Goal: Register for event/course

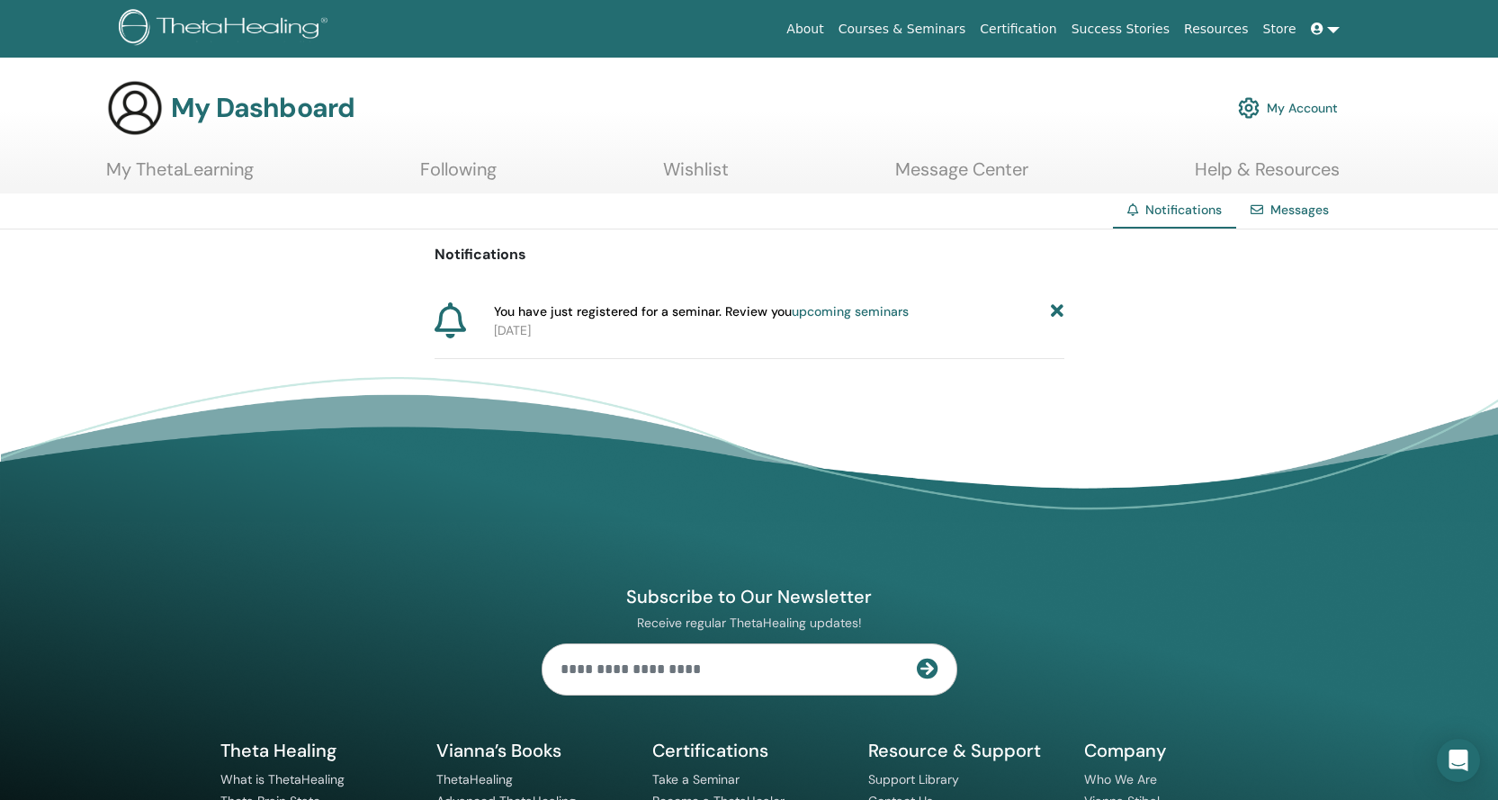
click at [839, 311] on link "upcoming seminars" at bounding box center [850, 311] width 117 height 16
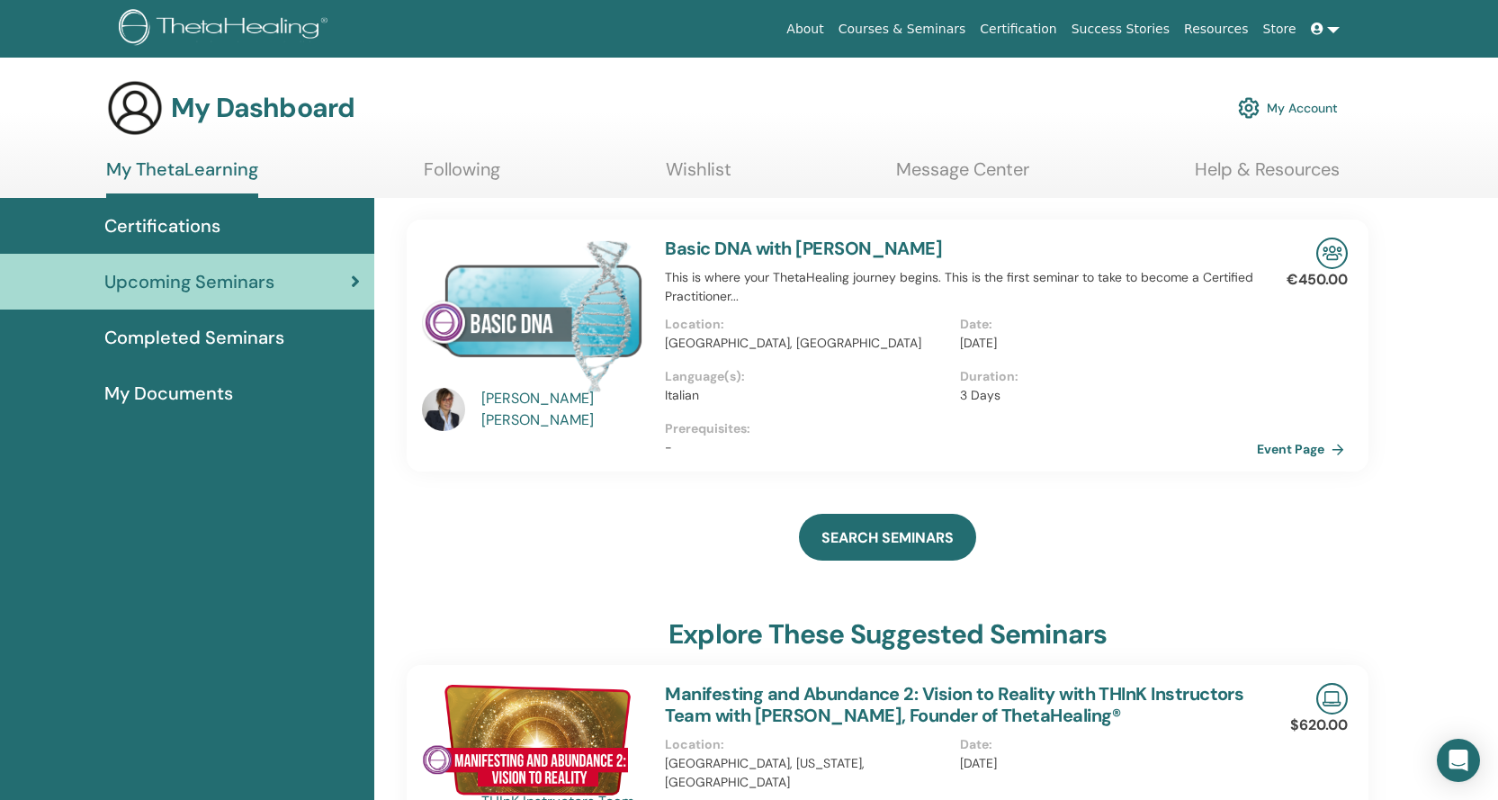
click at [1299, 454] on link "Event Page" at bounding box center [1304, 449] width 94 height 27
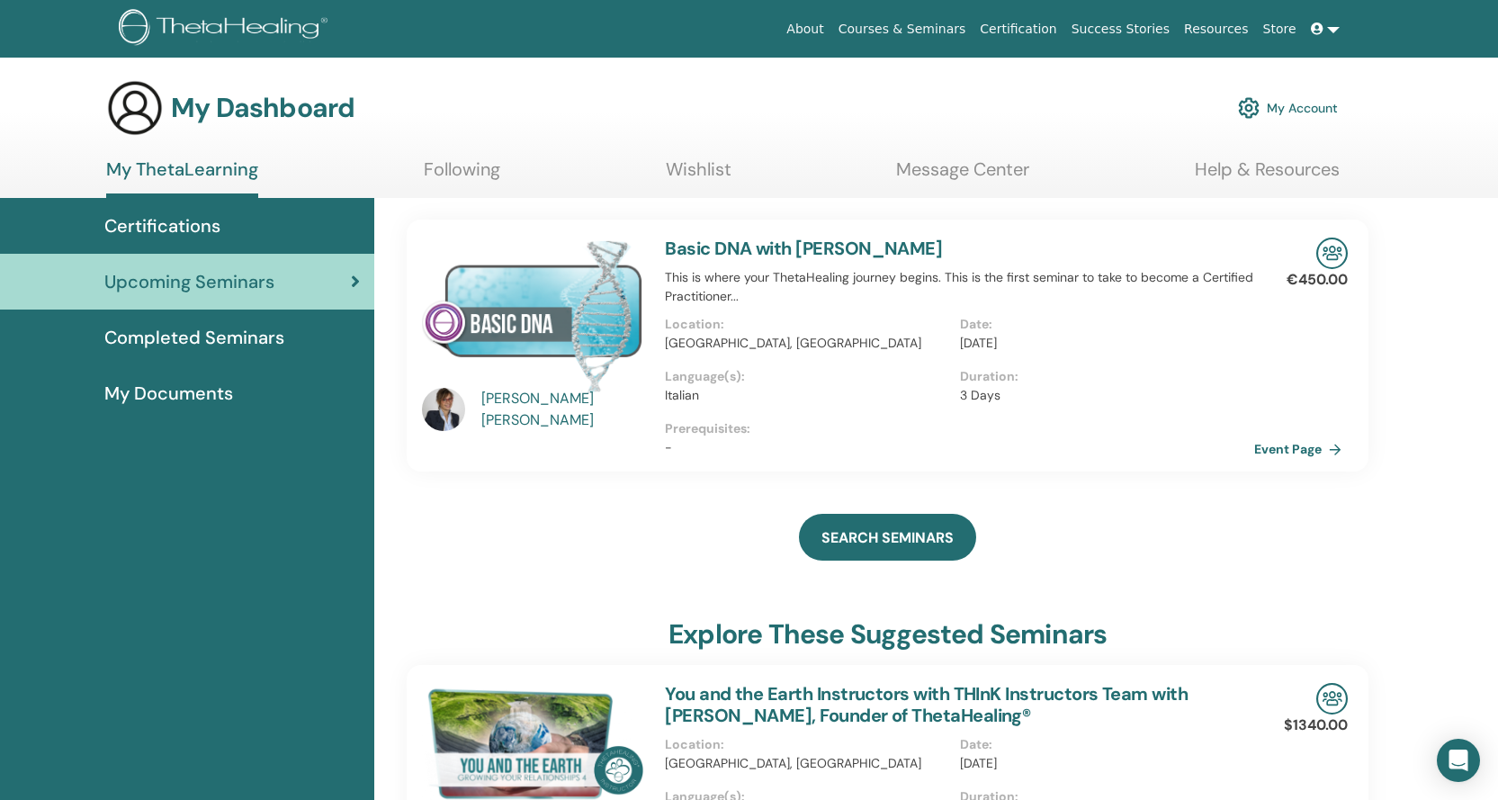
click at [519, 316] on img at bounding box center [532, 316] width 221 height 156
click at [1330, 251] on img at bounding box center [1332, 253] width 31 height 31
click at [1318, 448] on link "Event Page" at bounding box center [1304, 449] width 94 height 27
click at [1299, 114] on link "My Account" at bounding box center [1288, 108] width 100 height 40
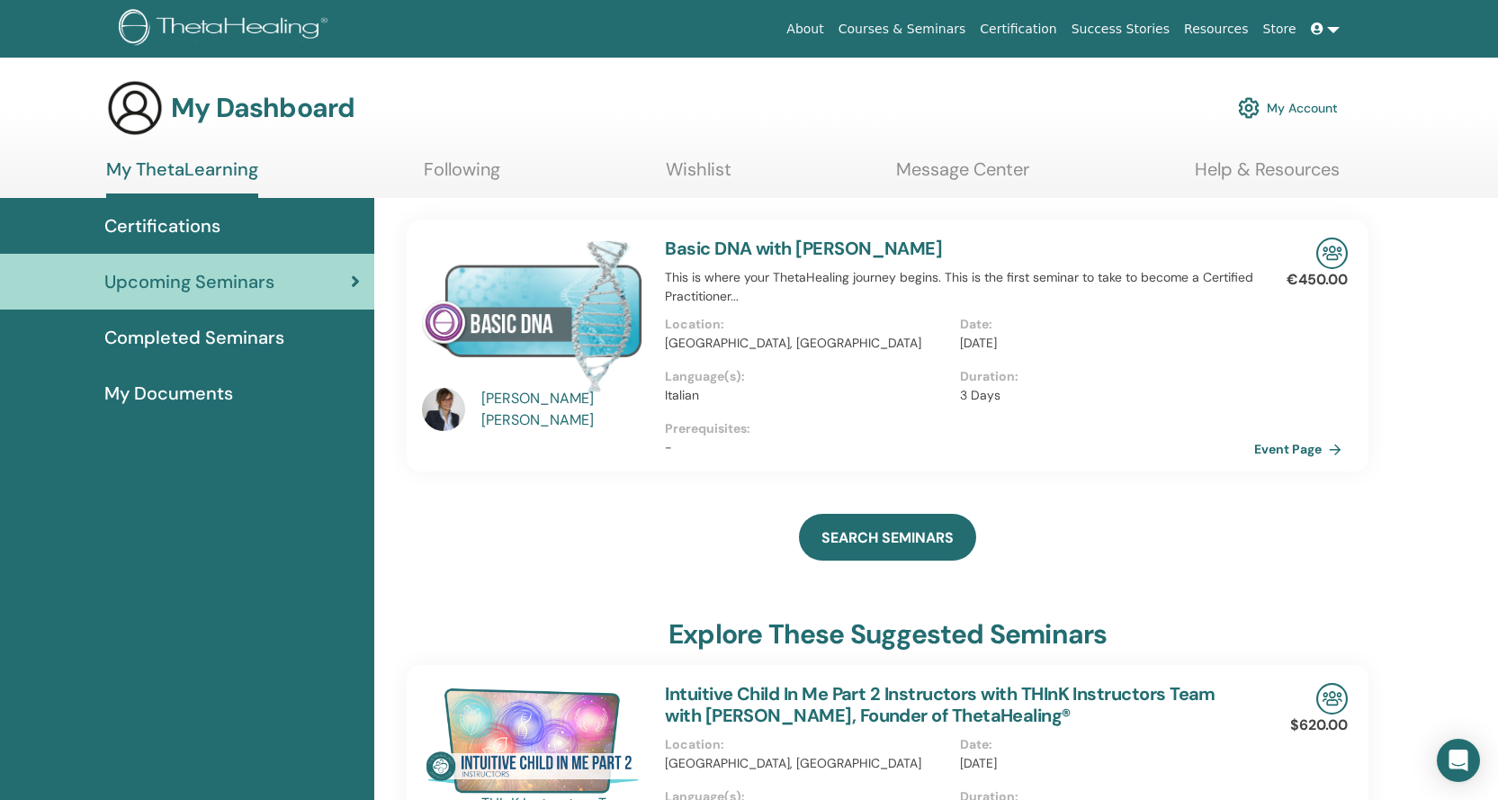
click at [1338, 33] on link at bounding box center [1325, 29] width 43 height 33
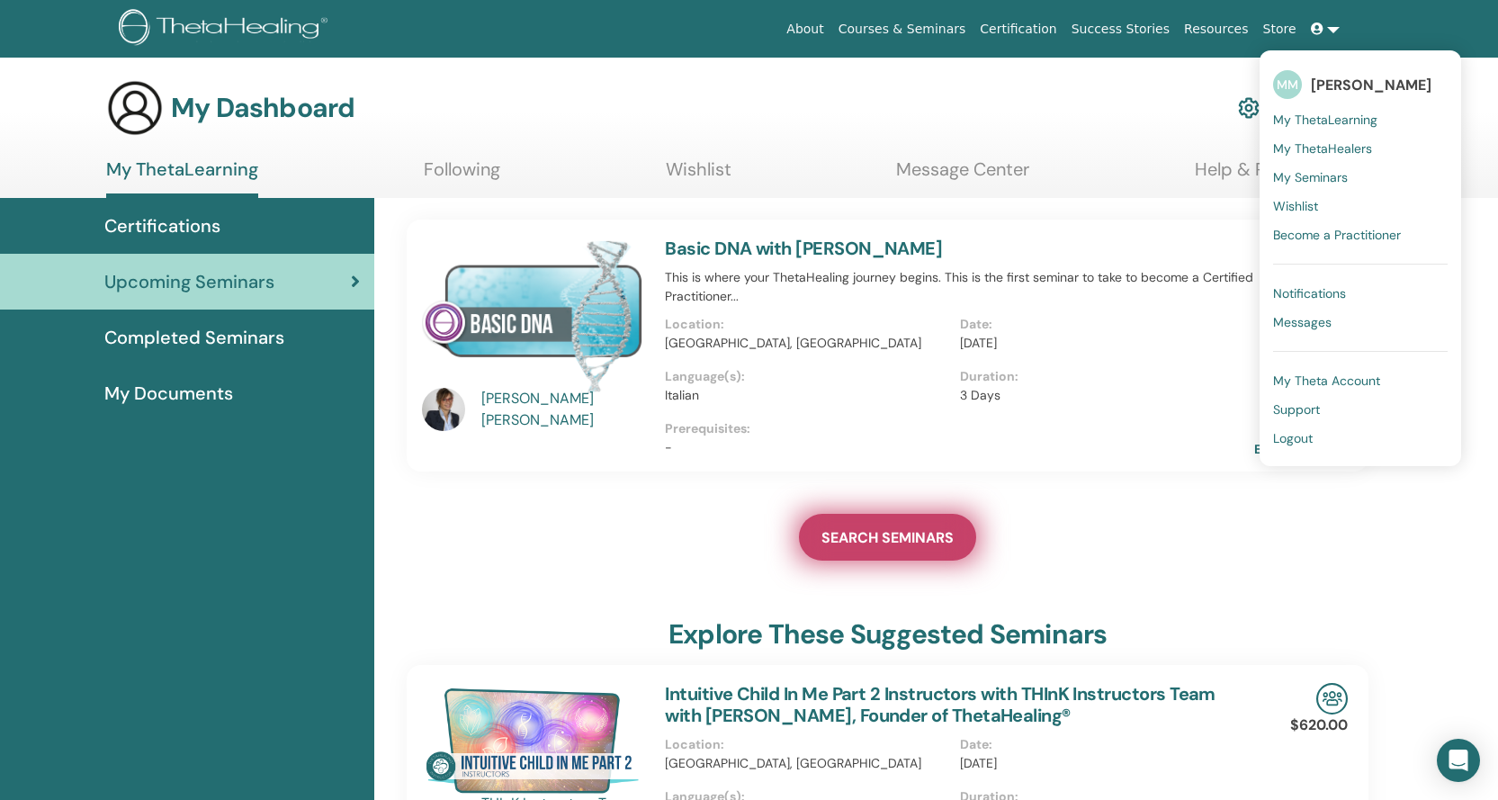
click at [909, 547] on link "SEARCH SEMINARS" at bounding box center [887, 537] width 177 height 47
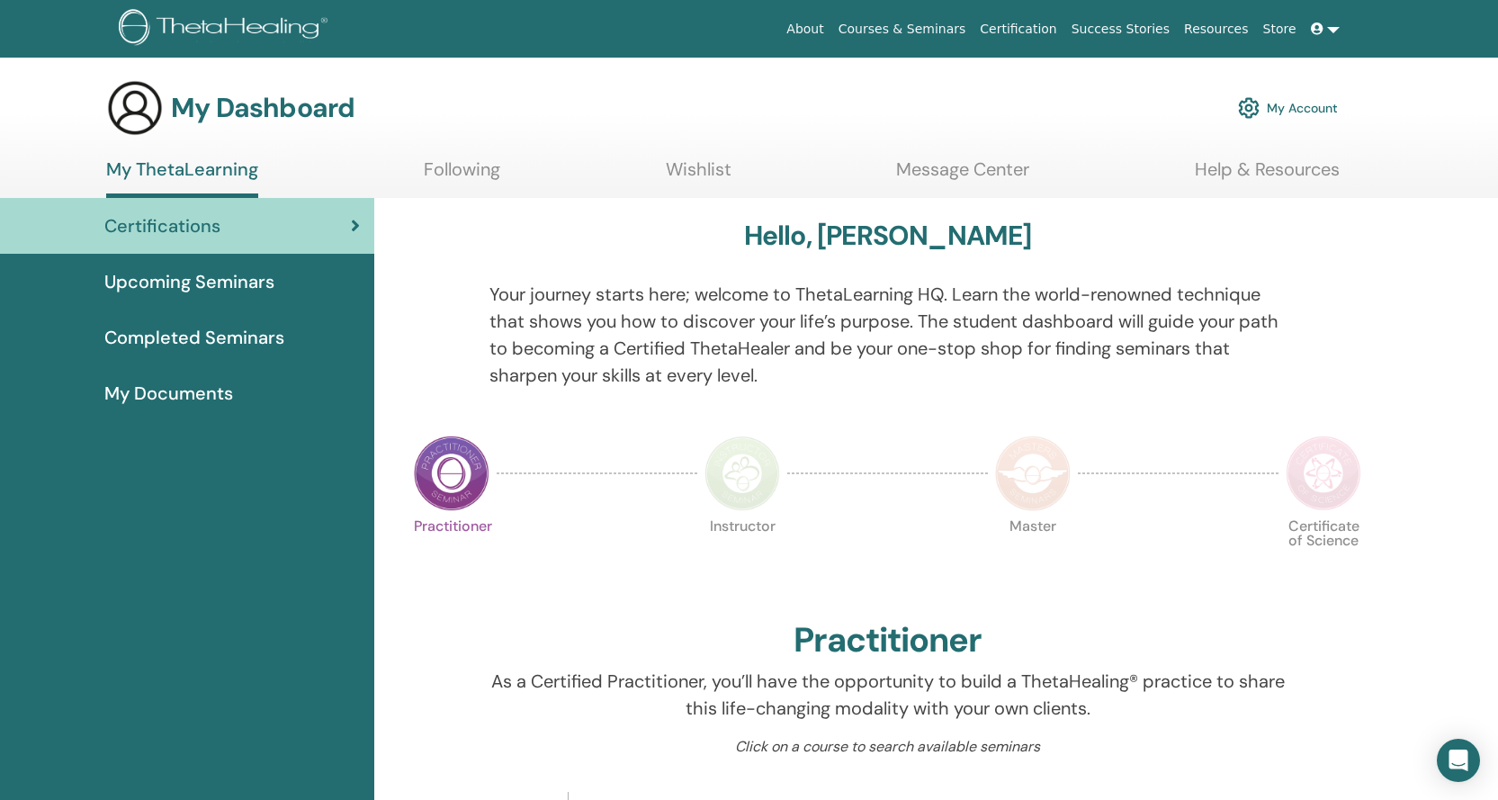
click at [1322, 29] on icon at bounding box center [1317, 28] width 13 height 13
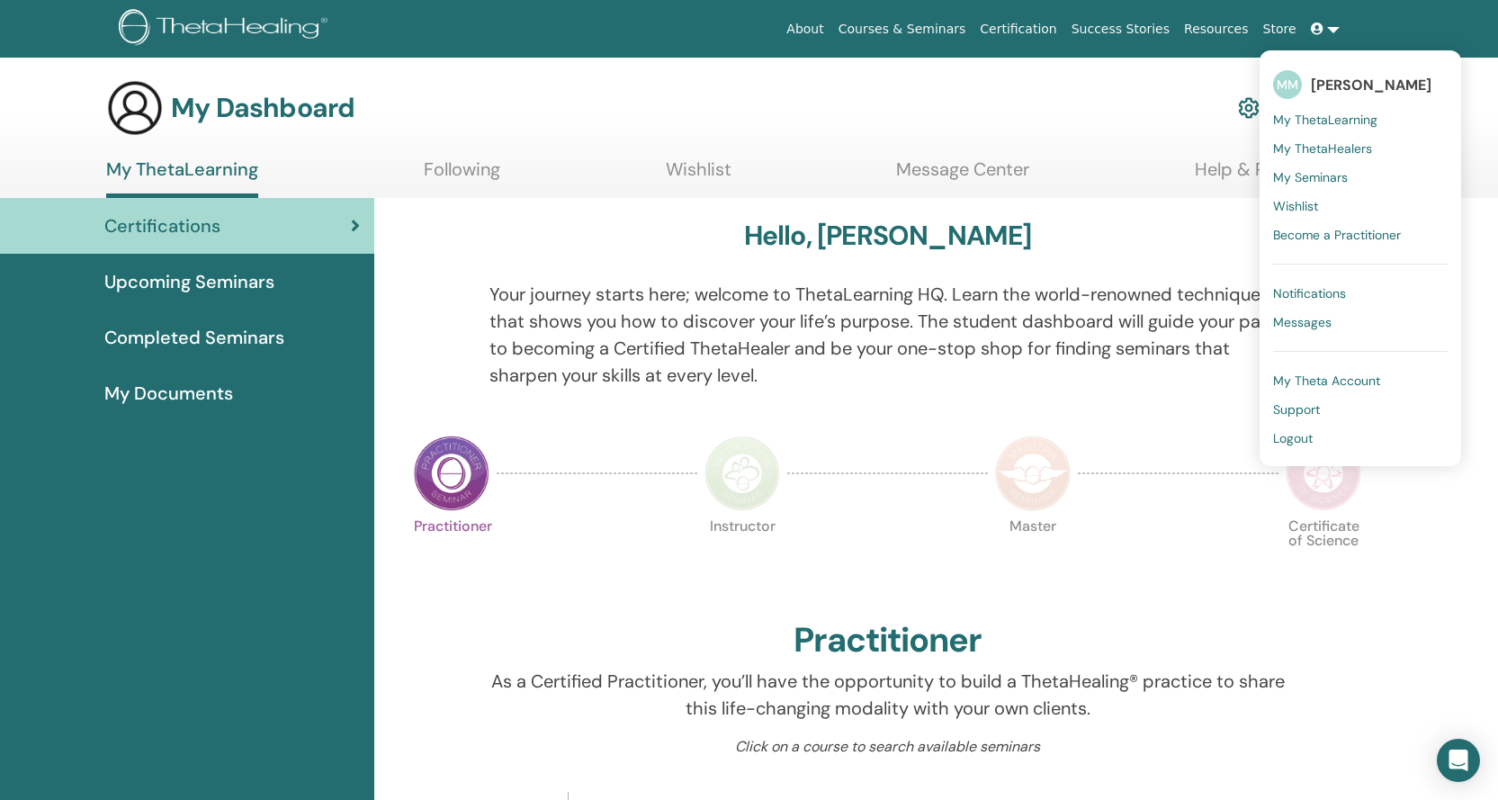
click at [1302, 175] on span "My Seminars" at bounding box center [1310, 177] width 75 height 16
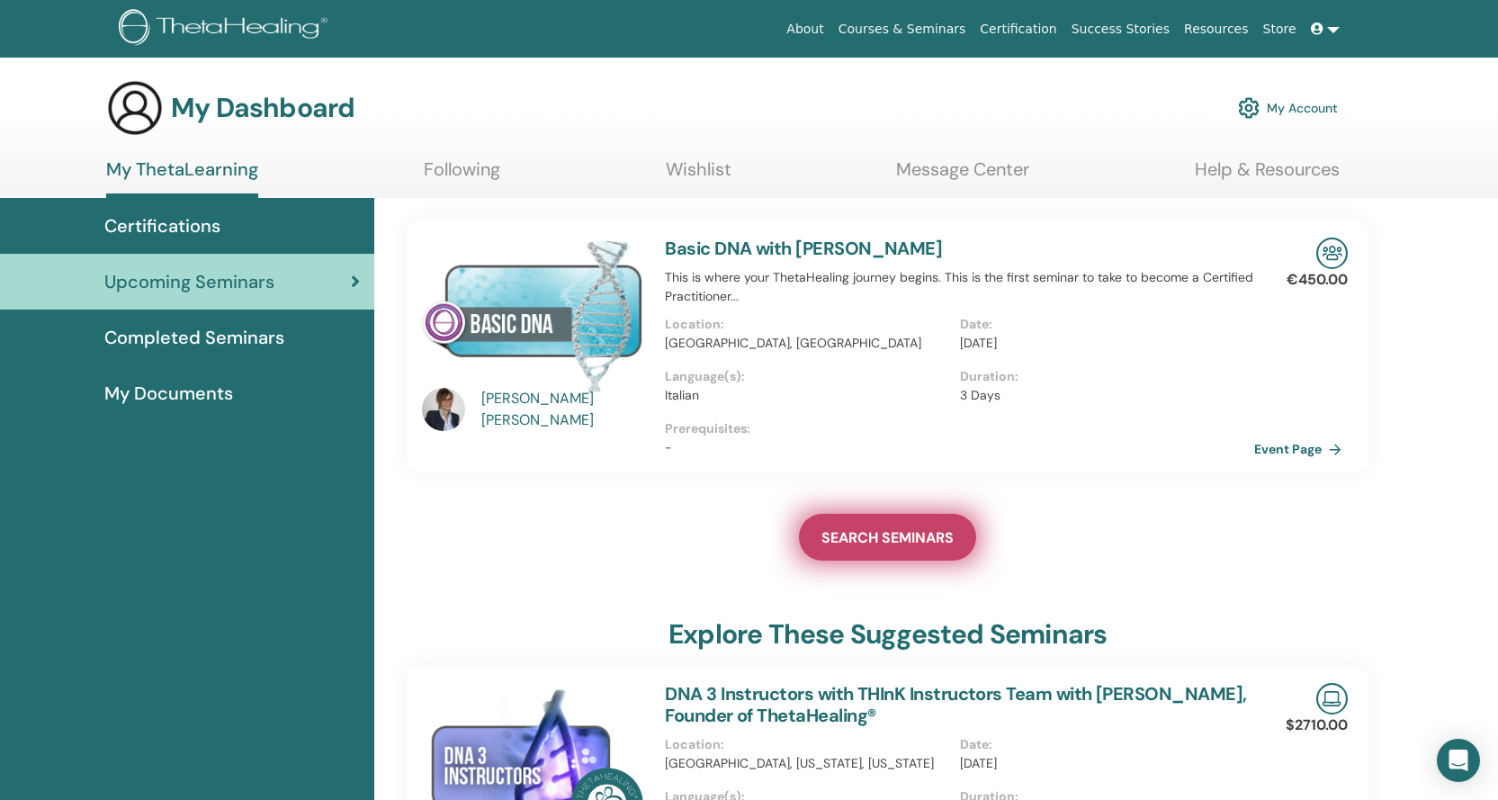
click at [886, 540] on span "SEARCH SEMINARS" at bounding box center [888, 537] width 132 height 19
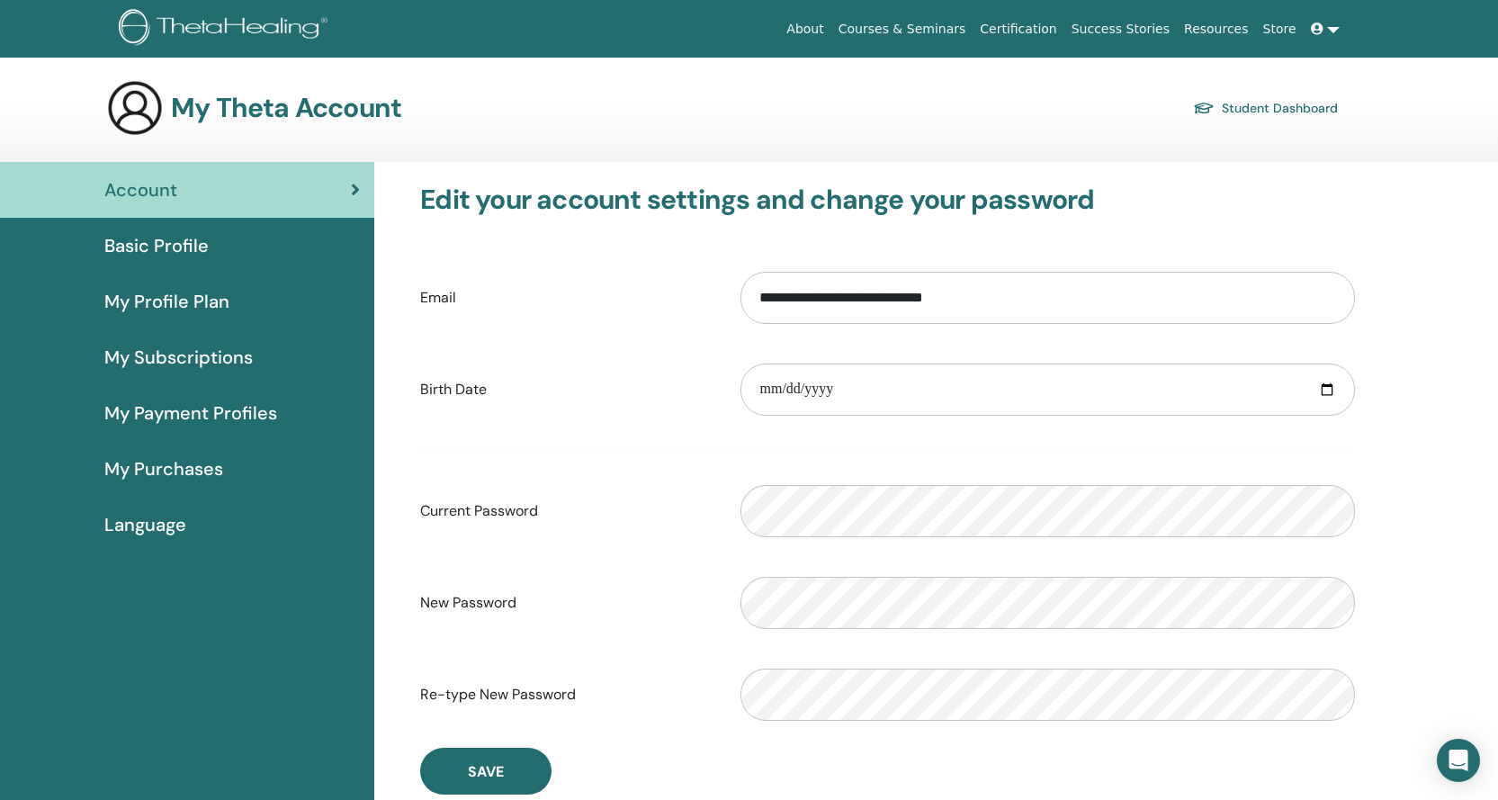
click at [1332, 29] on link at bounding box center [1325, 29] width 43 height 33
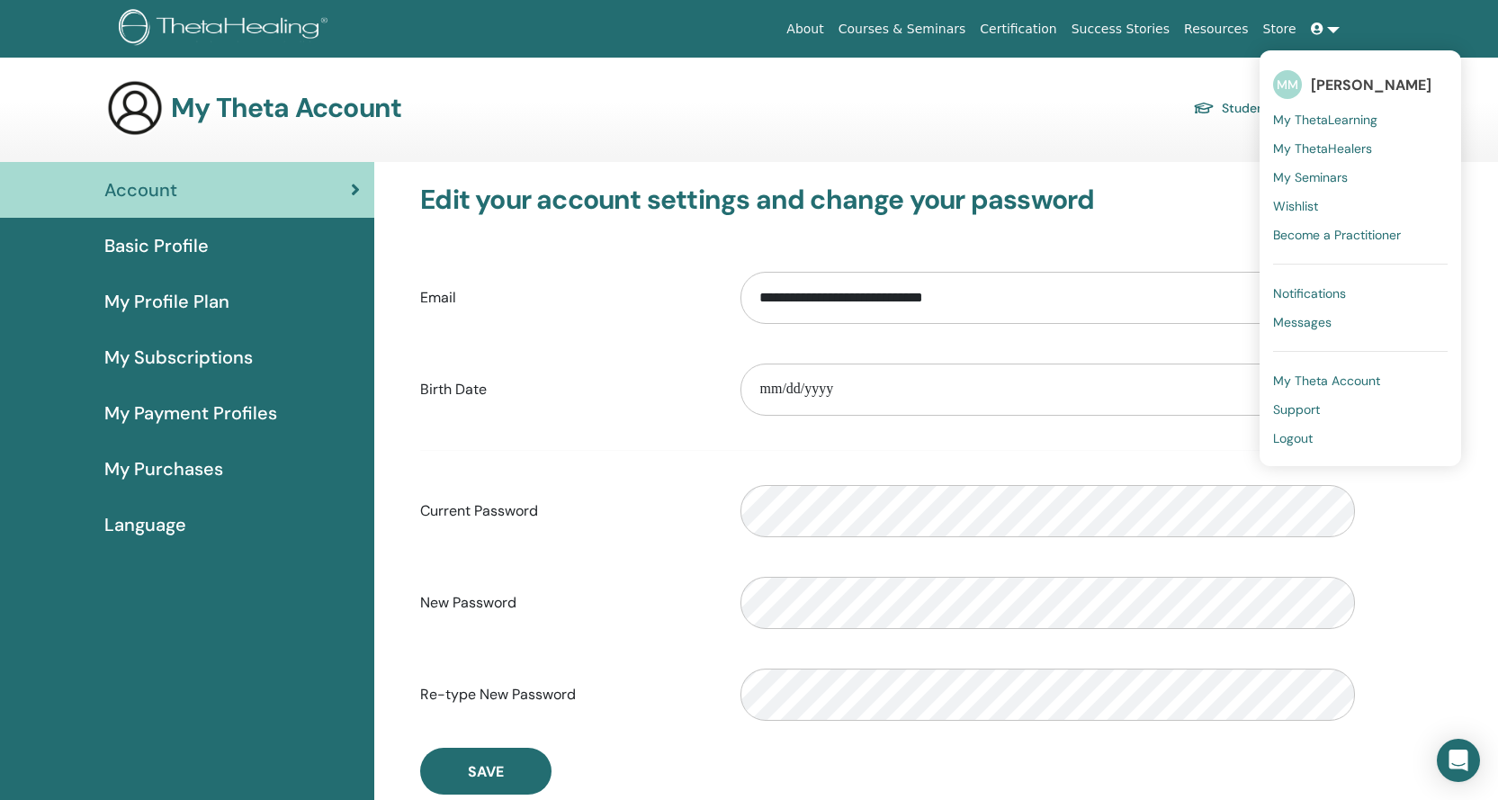
click at [1307, 206] on span "Wishlist" at bounding box center [1295, 206] width 45 height 16
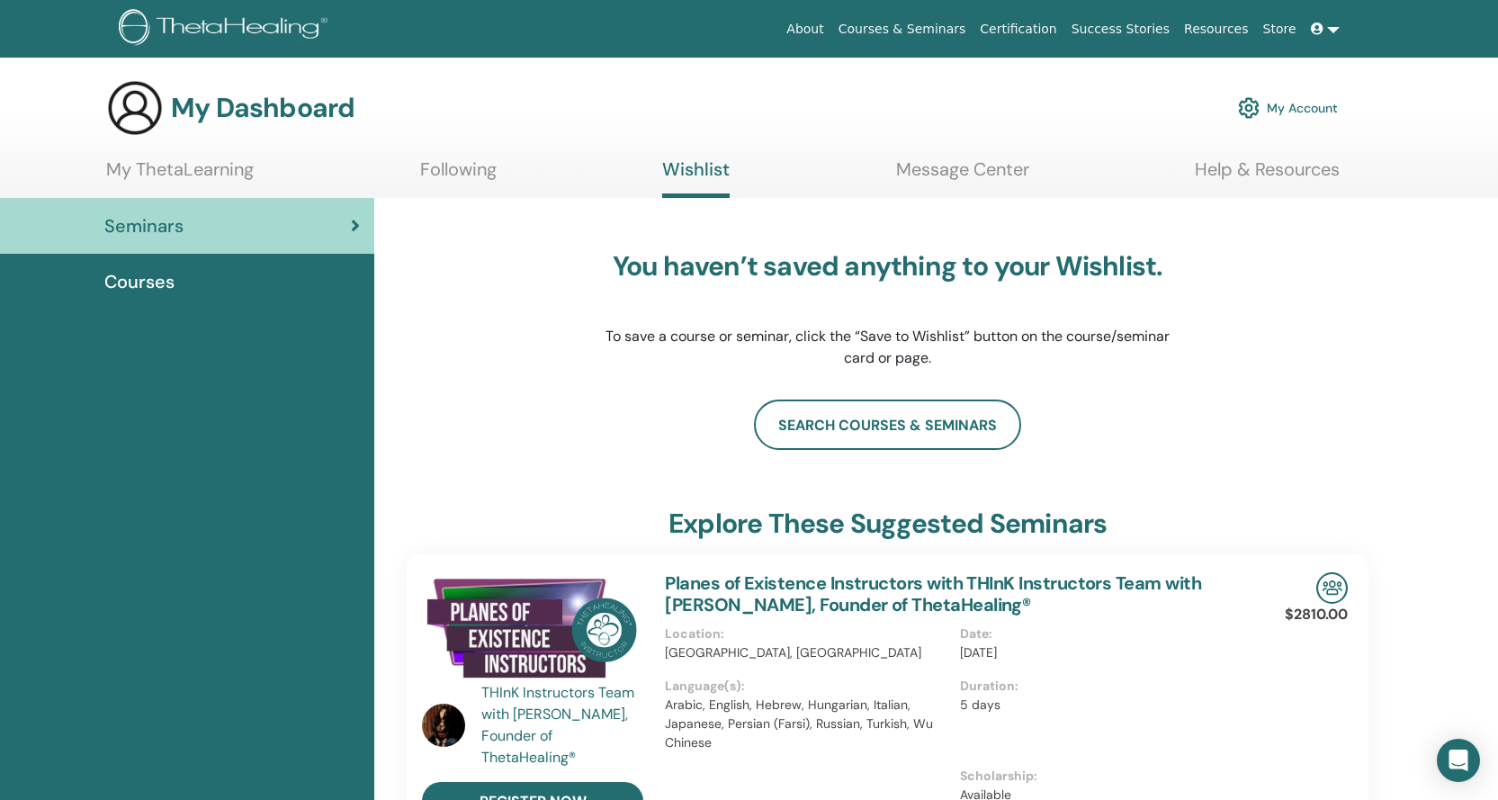
click at [1332, 26] on link at bounding box center [1325, 29] width 43 height 33
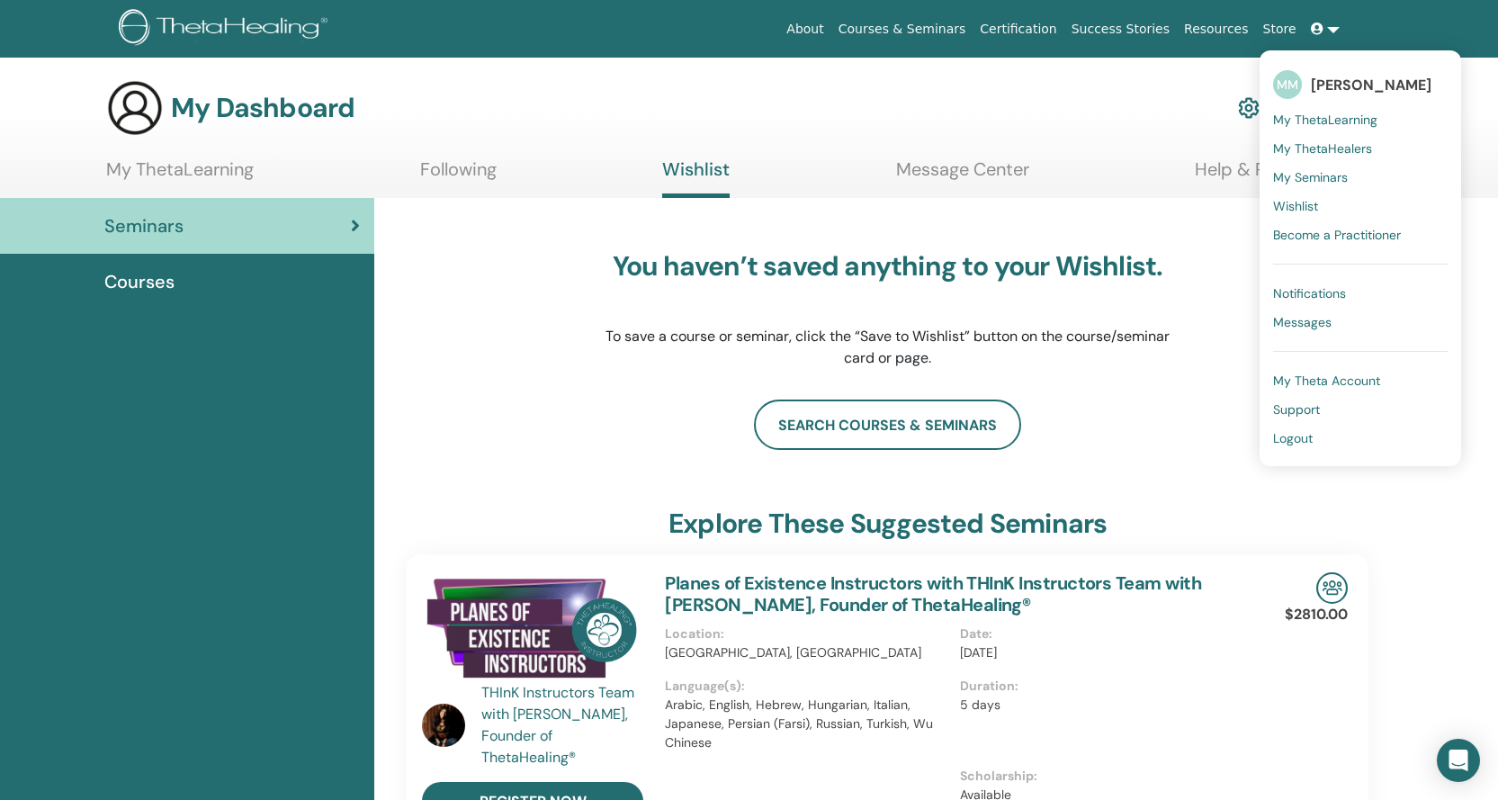
click at [1312, 118] on span "My ThetaLearning" at bounding box center [1325, 120] width 104 height 16
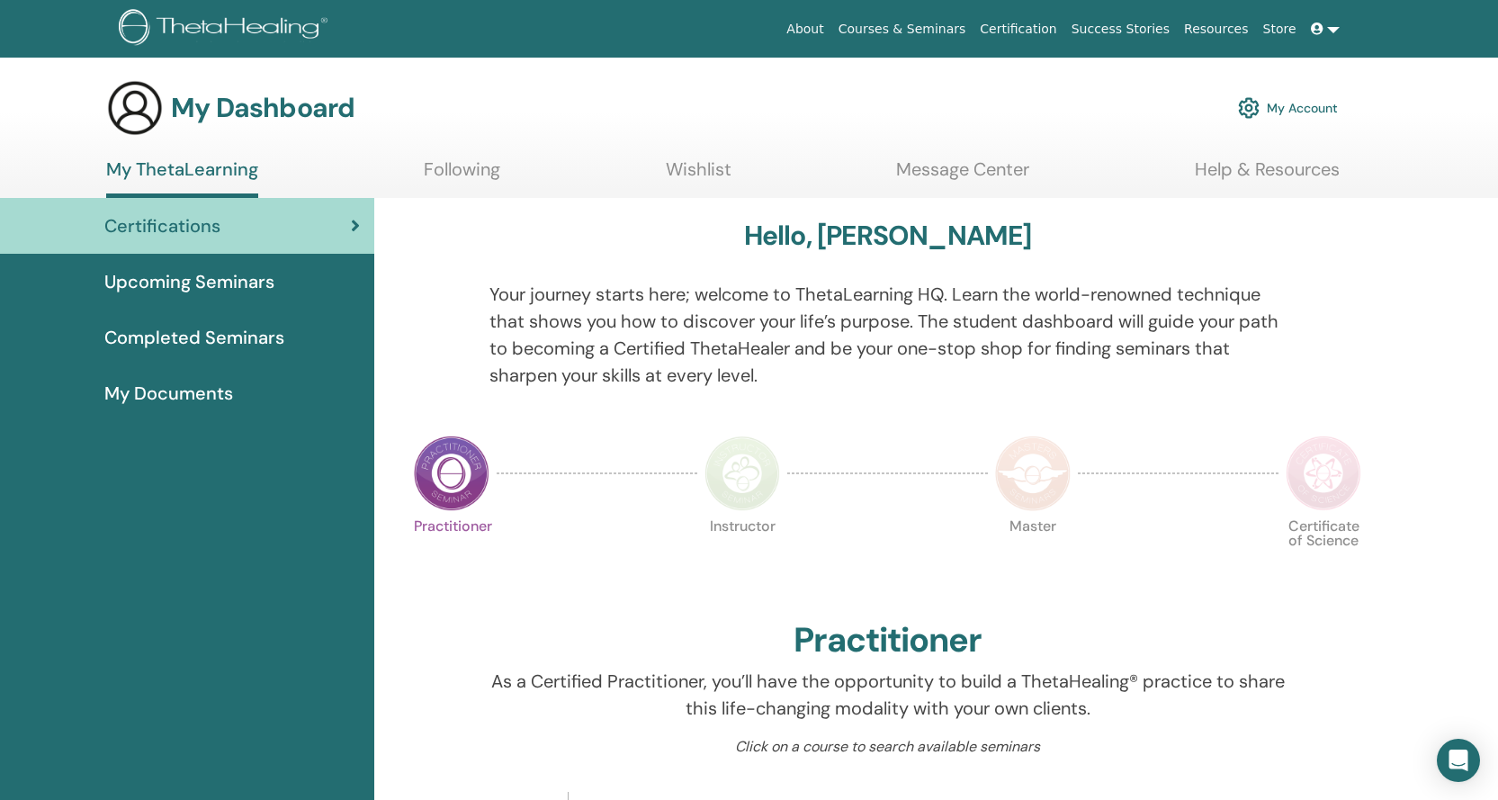
click at [1327, 33] on link at bounding box center [1325, 29] width 43 height 33
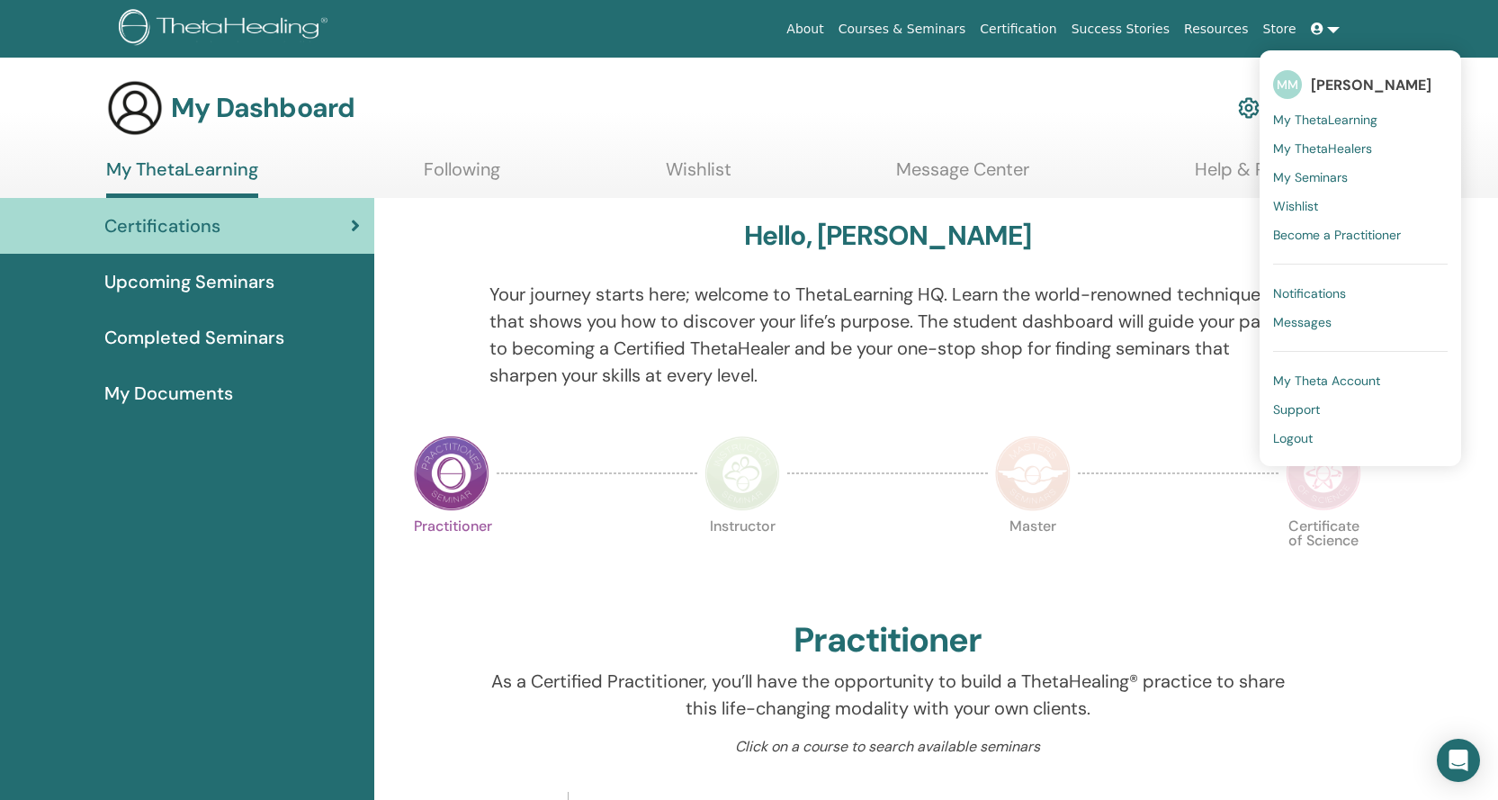
click at [1326, 144] on span "My ThetaHealers" at bounding box center [1322, 148] width 99 height 16
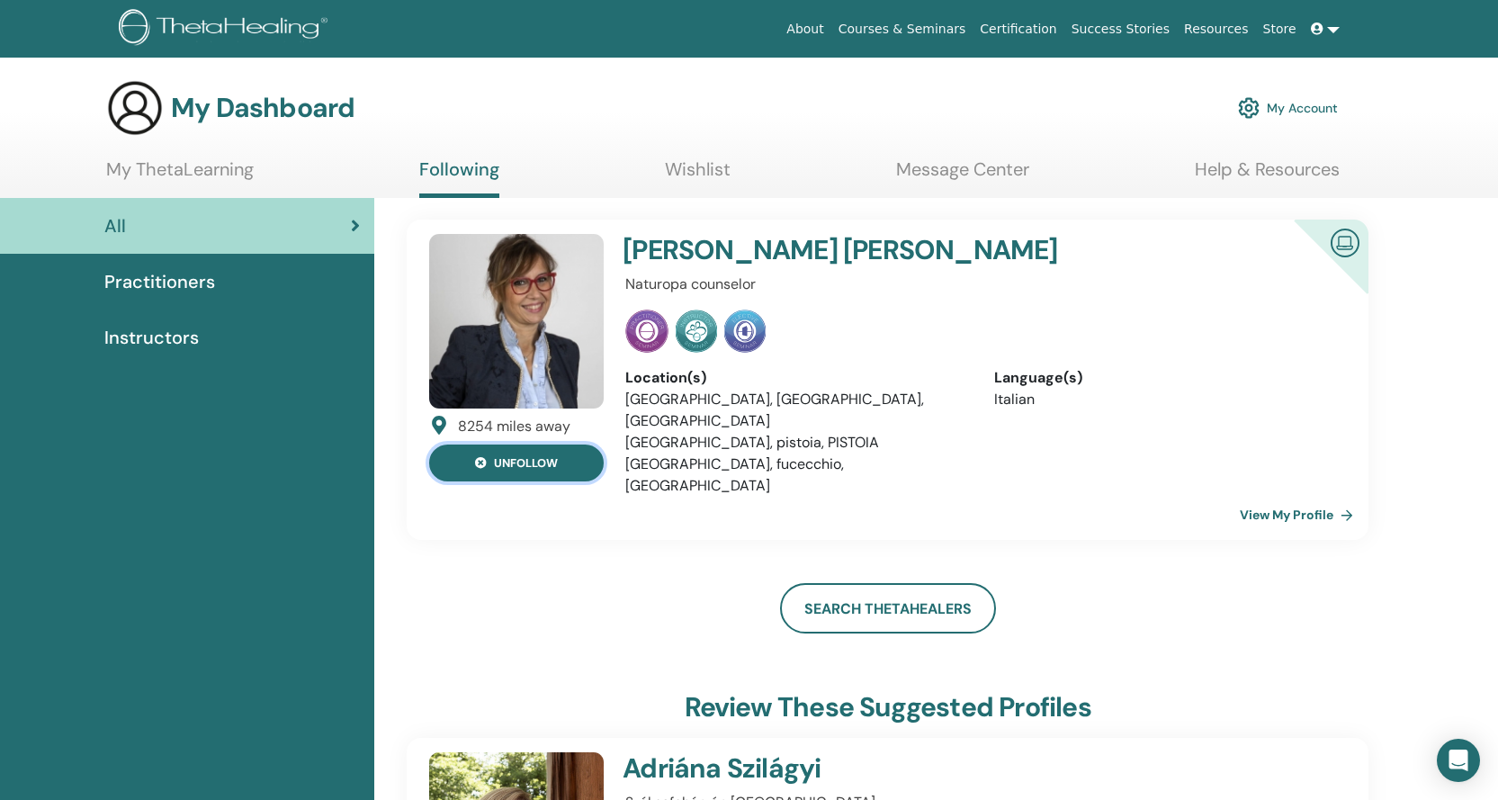
click at [486, 468] on icon at bounding box center [481, 464] width 12 height 12
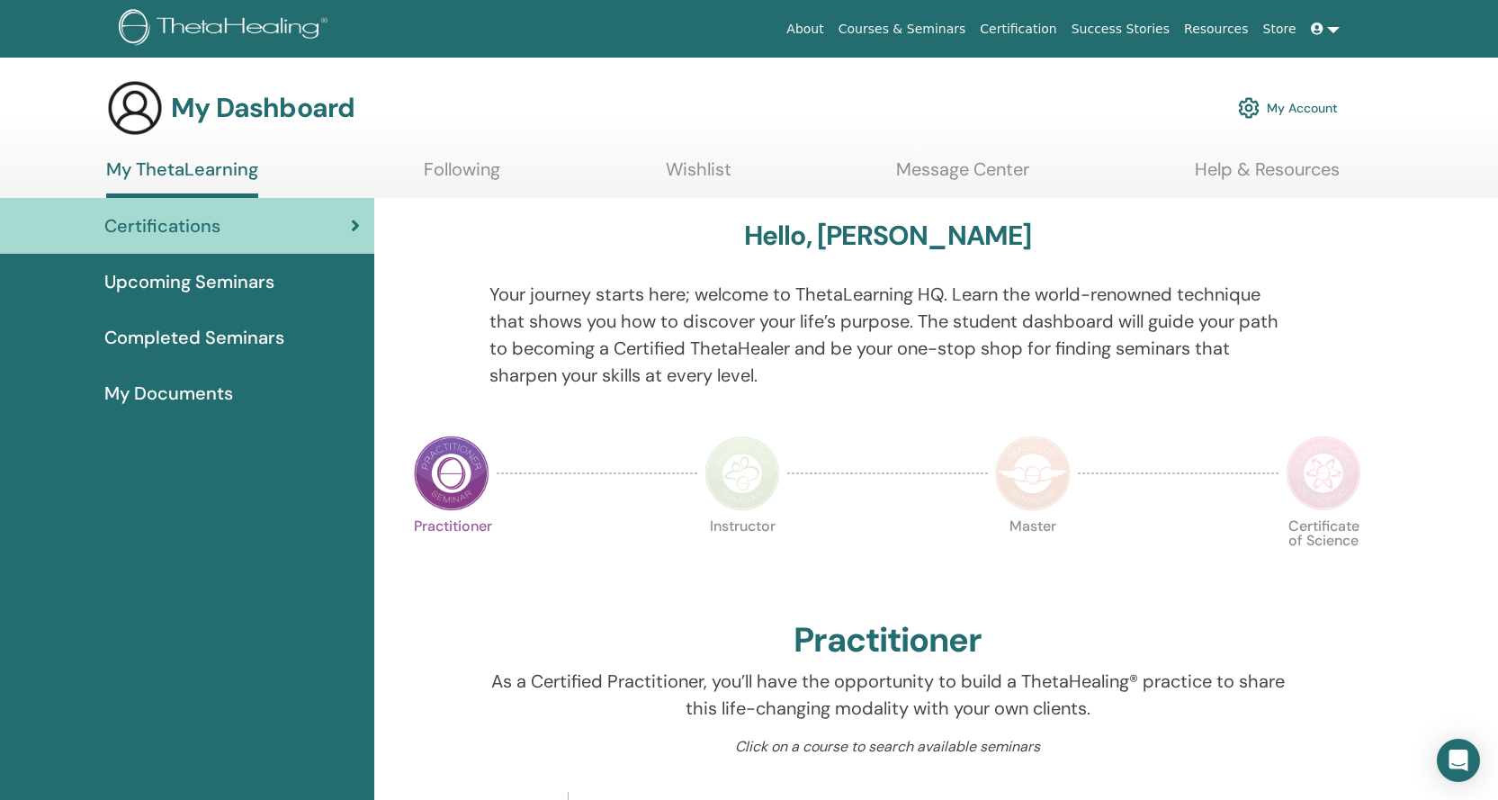
click at [1338, 28] on link at bounding box center [1325, 29] width 43 height 33
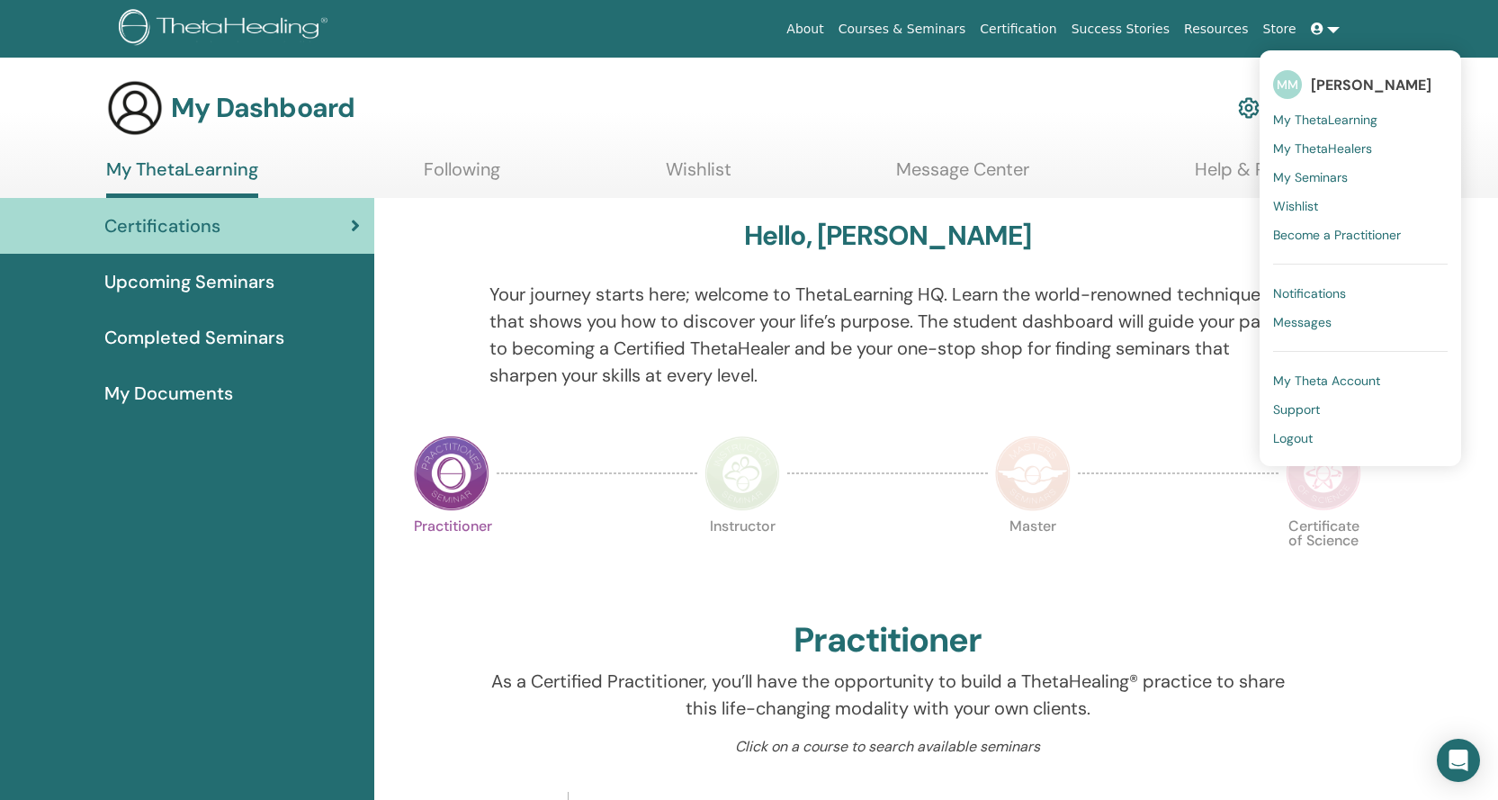
click at [1330, 120] on span "My ThetaLearning" at bounding box center [1325, 120] width 104 height 16
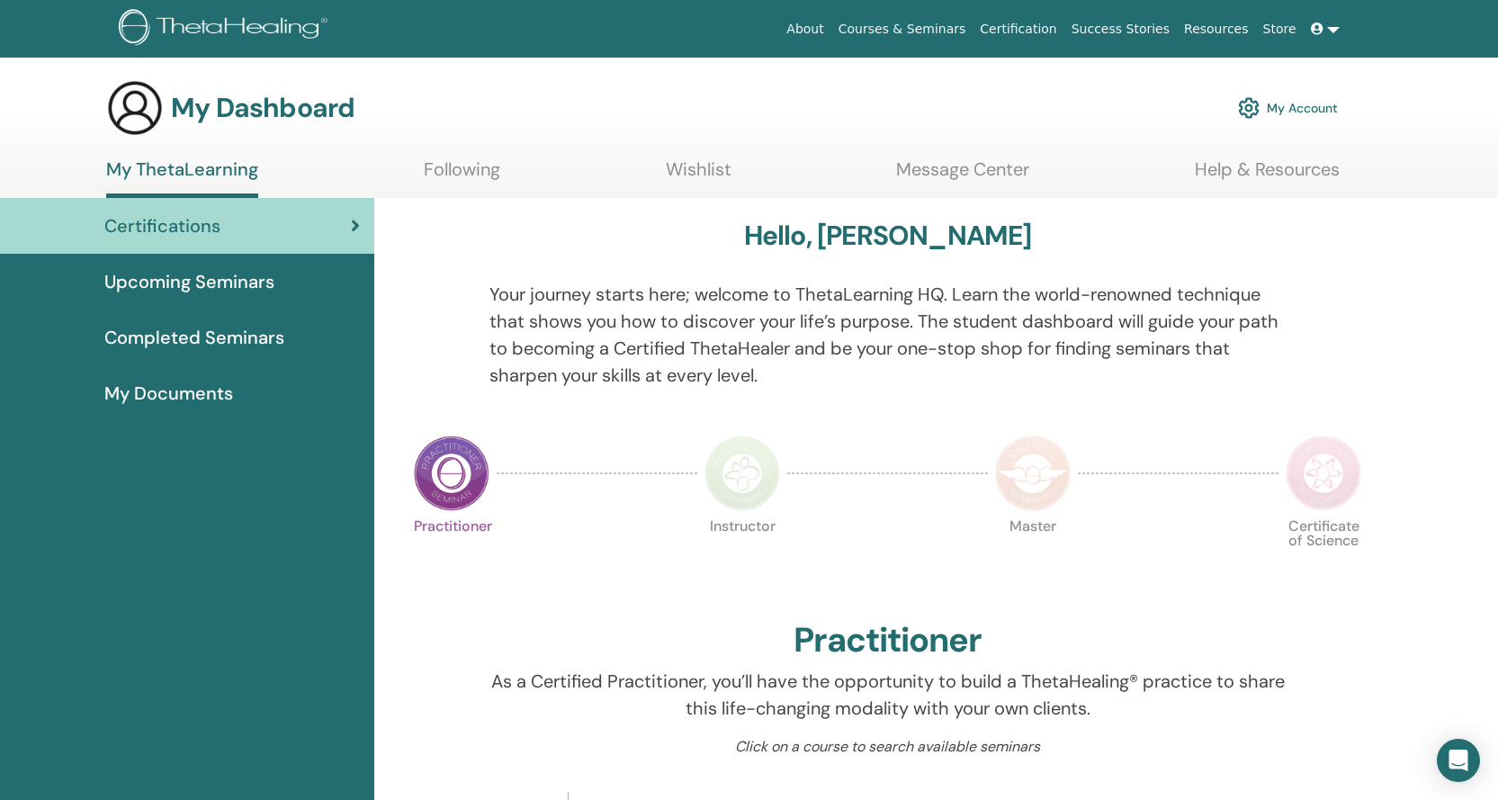
click at [1328, 29] on link at bounding box center [1325, 29] width 43 height 33
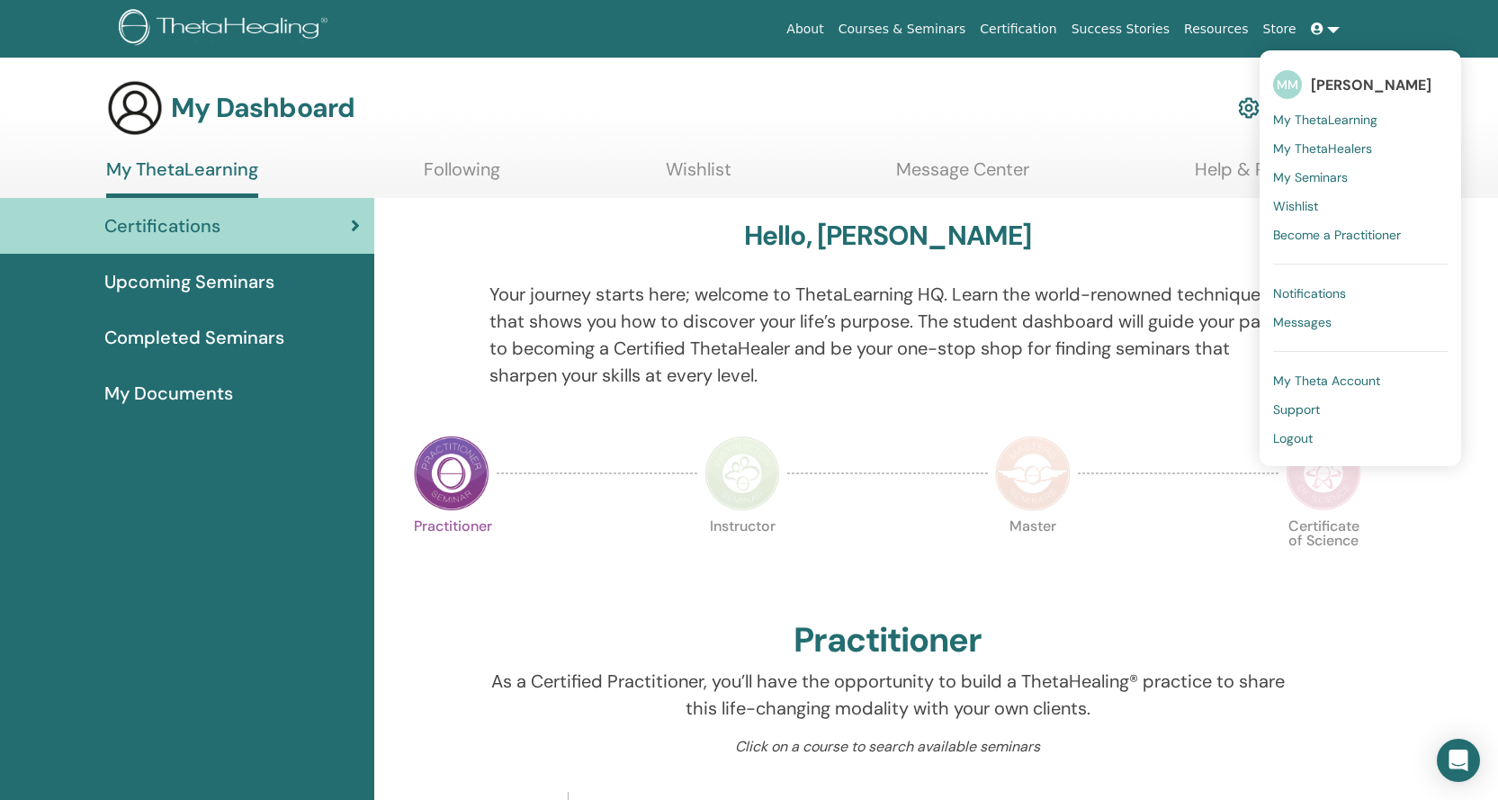
click at [1301, 148] on span "My ThetaHealers" at bounding box center [1322, 148] width 99 height 16
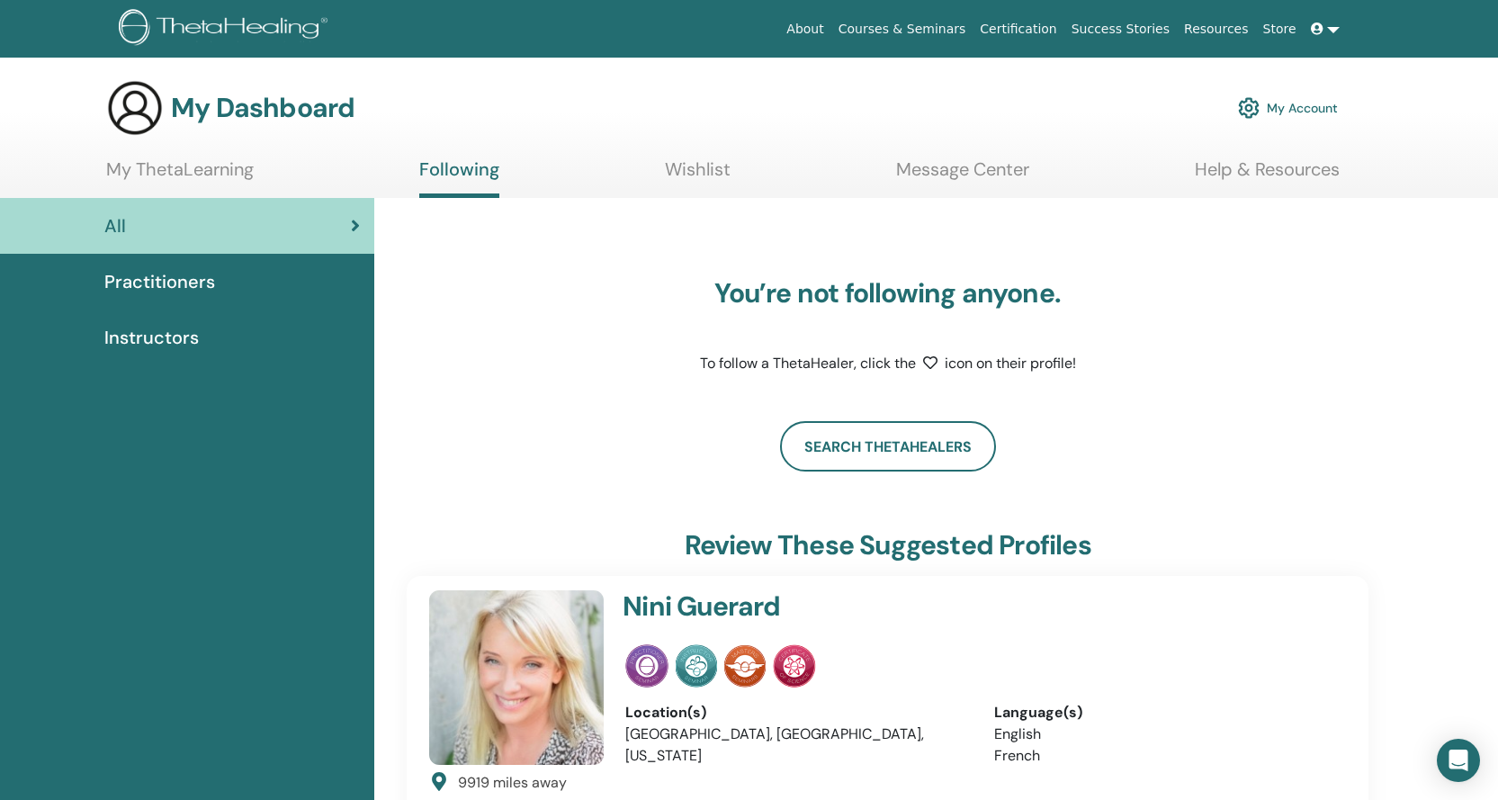
drag, startPoint x: 1337, startPoint y: 26, endPoint x: 1335, endPoint y: 38, distance: 11.8
click at [1337, 27] on link at bounding box center [1325, 29] width 43 height 33
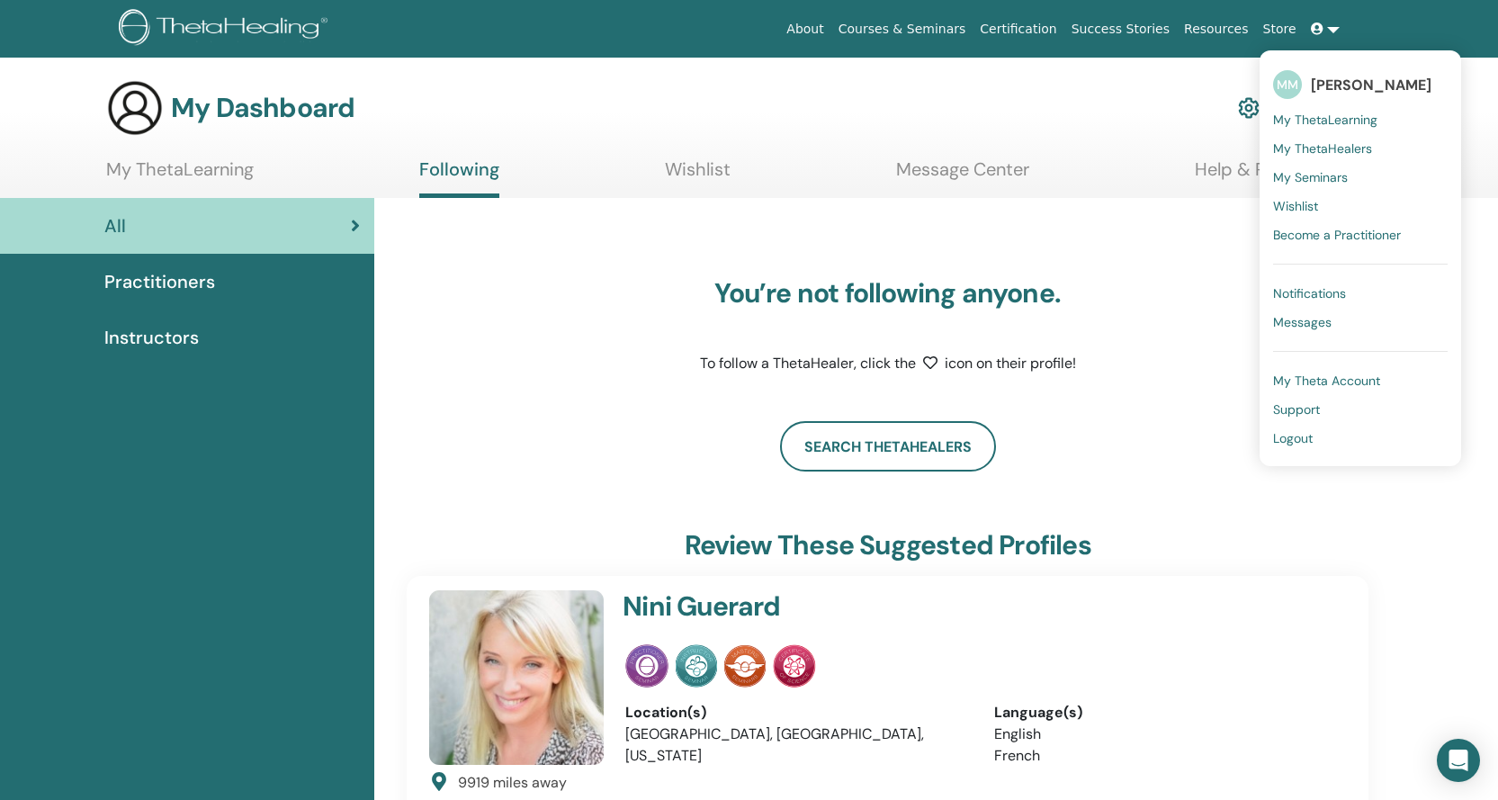
click at [1311, 175] on span "My Seminars" at bounding box center [1310, 177] width 75 height 16
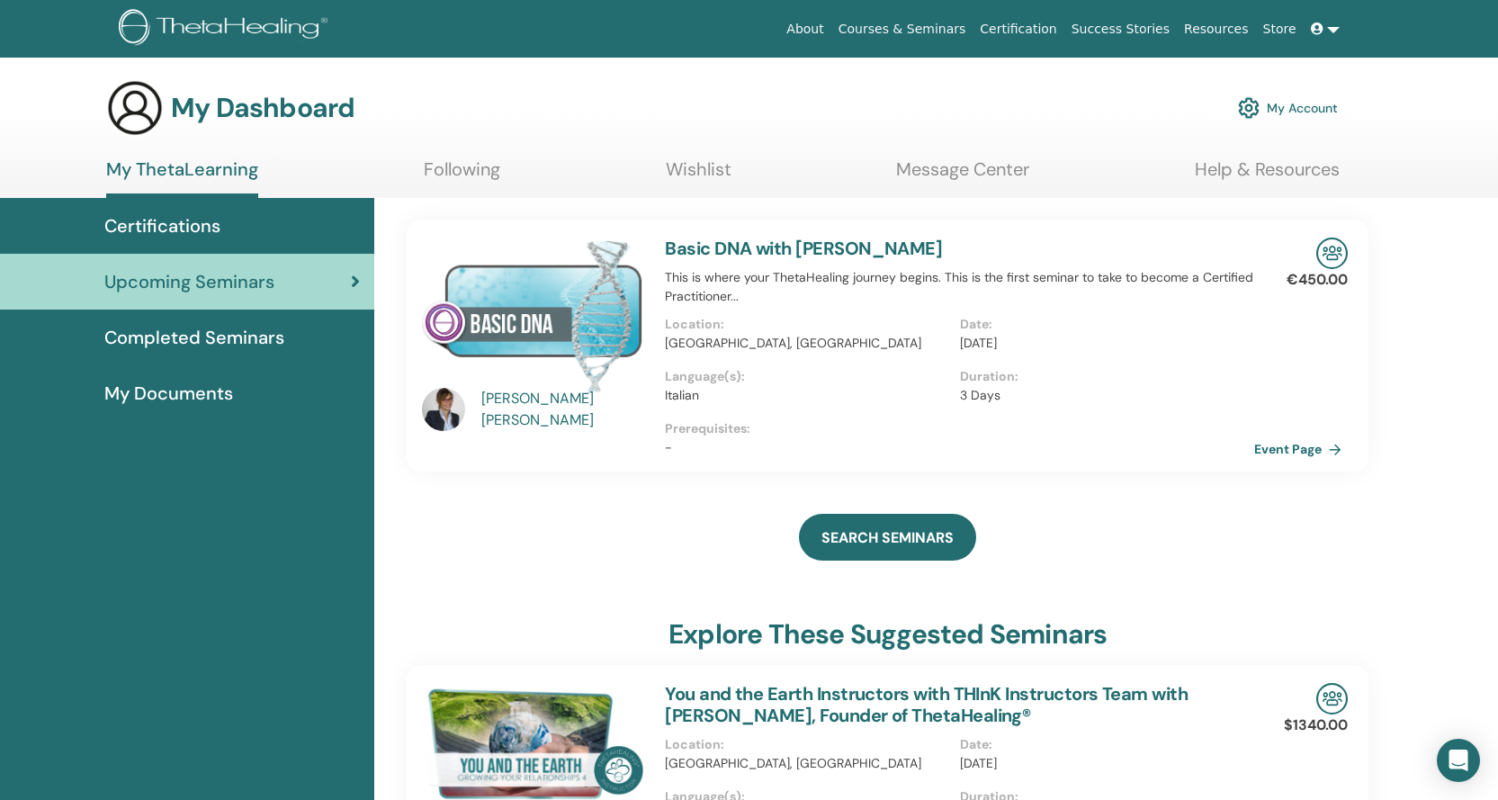
click at [428, 400] on img at bounding box center [443, 409] width 43 height 43
click at [542, 412] on div "Alessandra Gaetani" at bounding box center [564, 409] width 166 height 43
click at [532, 320] on img at bounding box center [532, 316] width 221 height 156
click at [1331, 246] on img at bounding box center [1332, 253] width 31 height 31
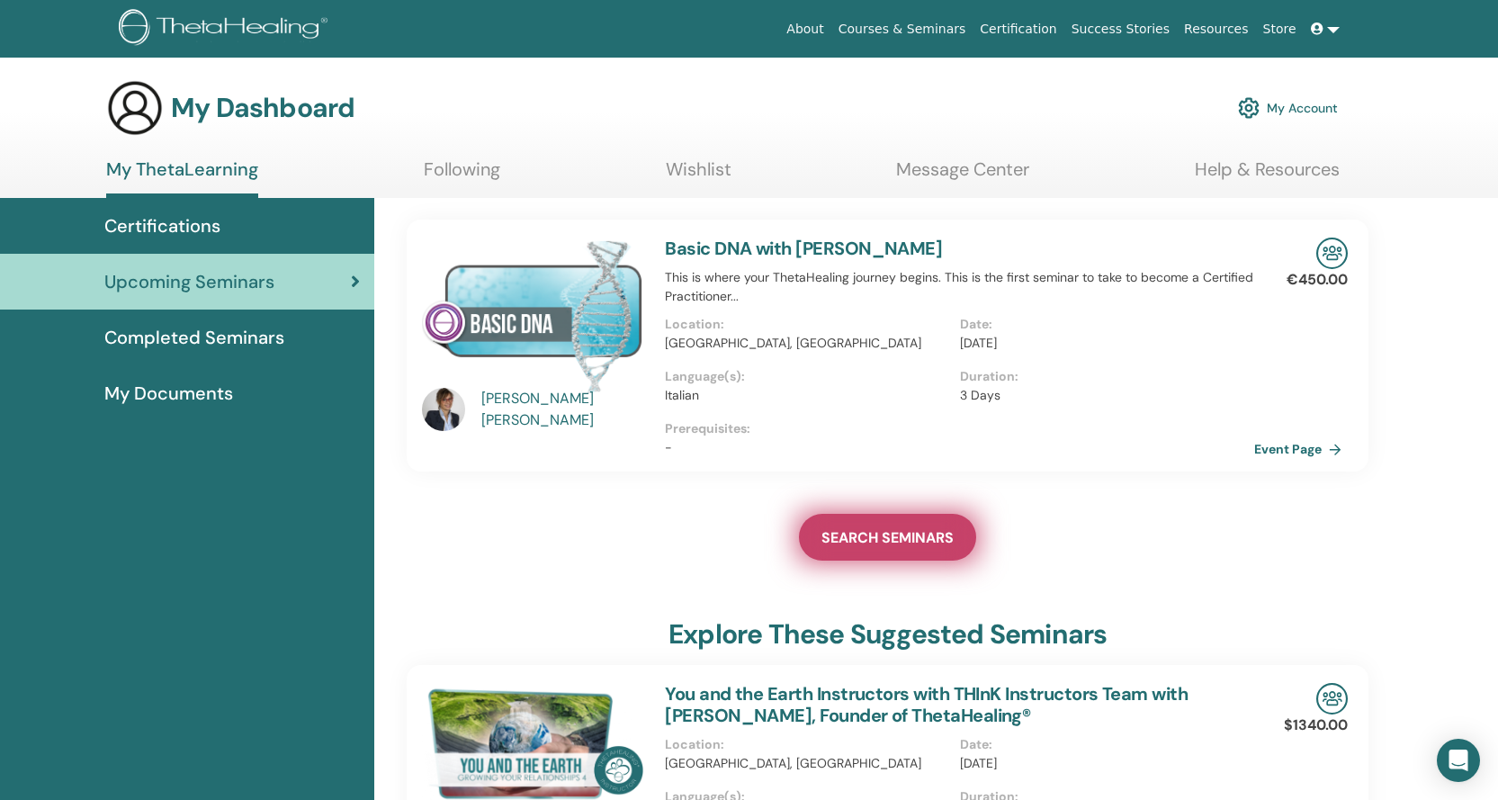
click at [856, 536] on span "SEARCH SEMINARS" at bounding box center [888, 537] width 132 height 19
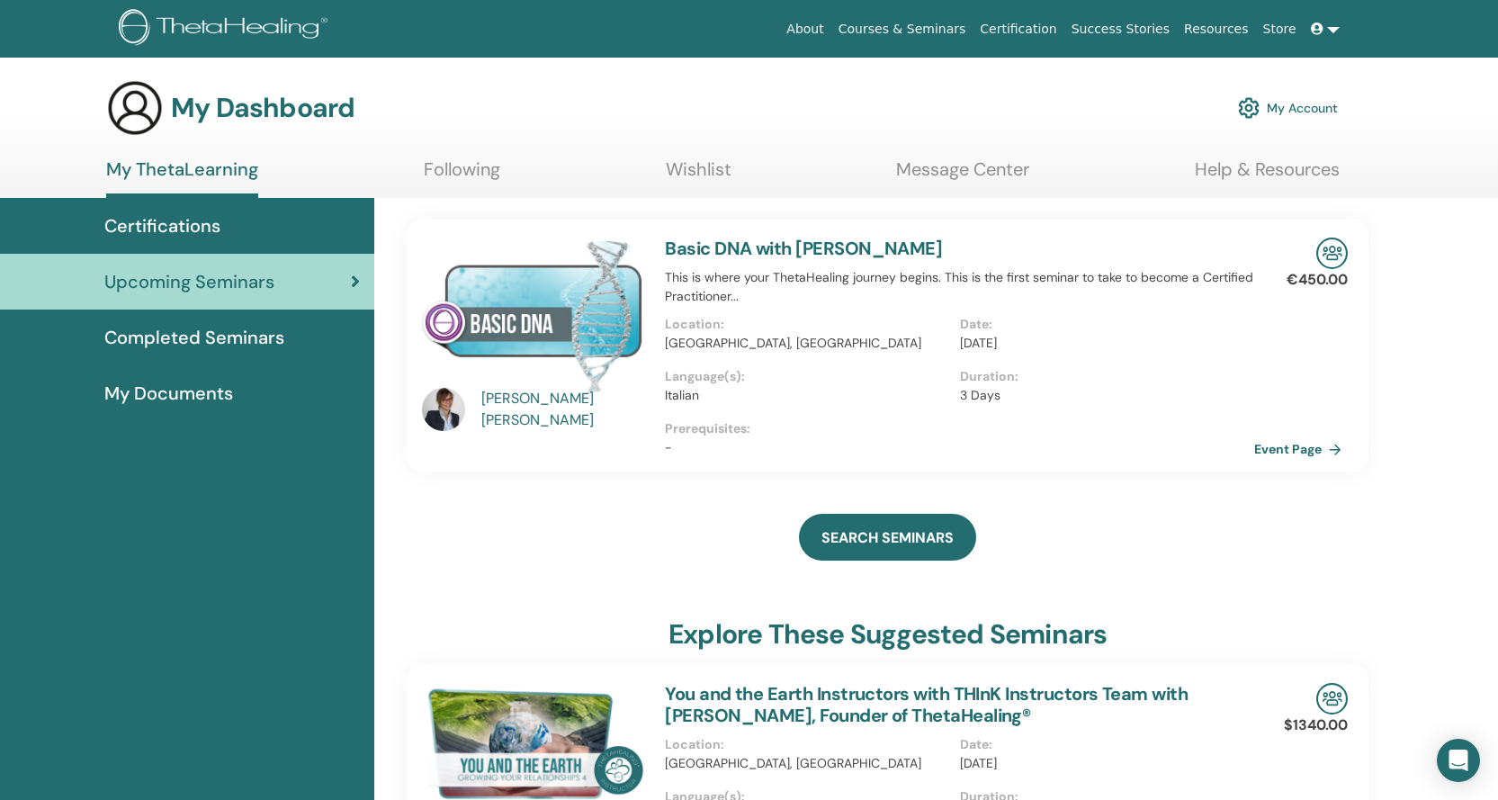
click at [590, 403] on div "Alessandra Gaetani" at bounding box center [564, 409] width 166 height 43
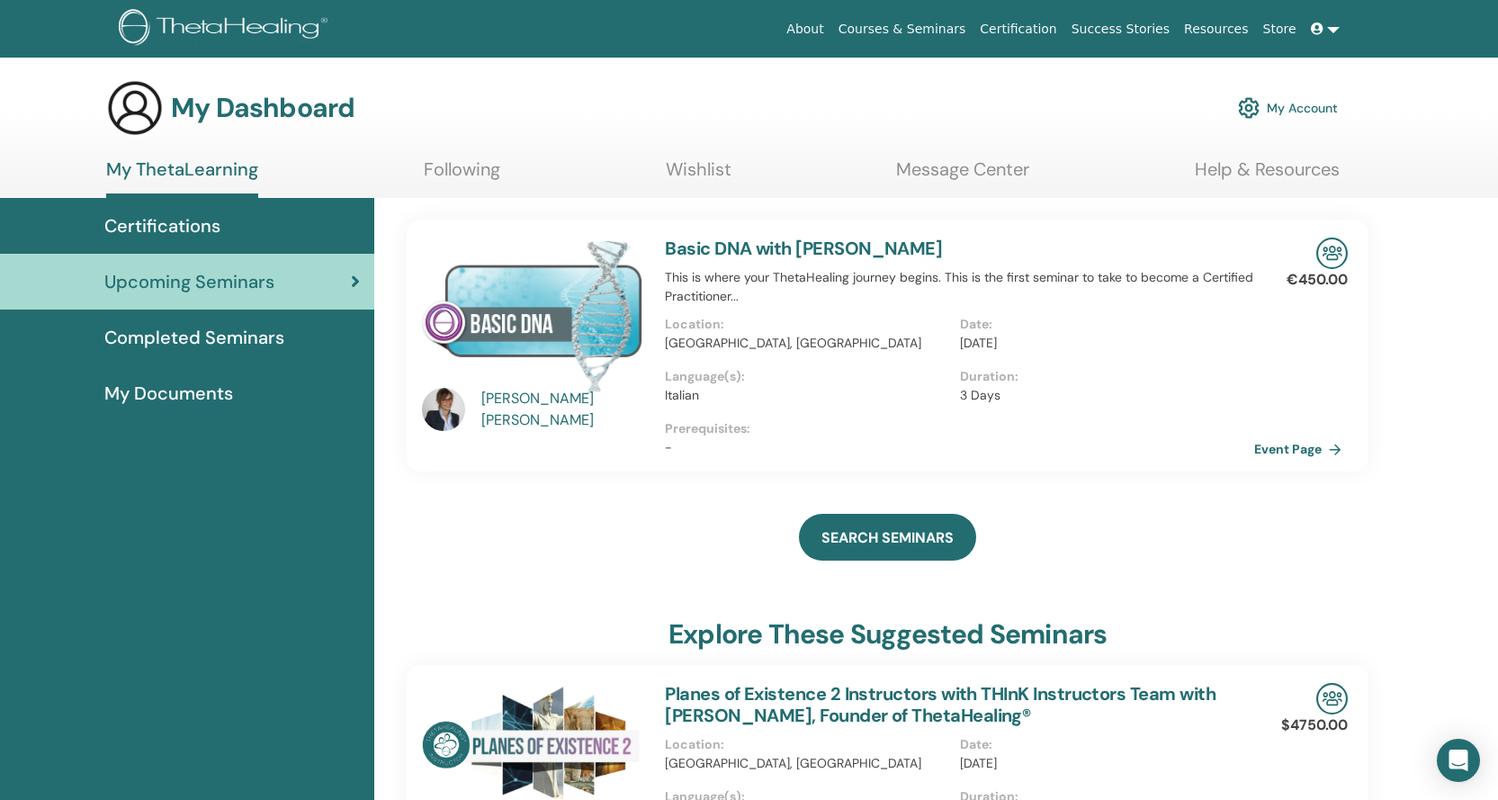
click at [479, 180] on link "Following" at bounding box center [462, 175] width 76 height 35
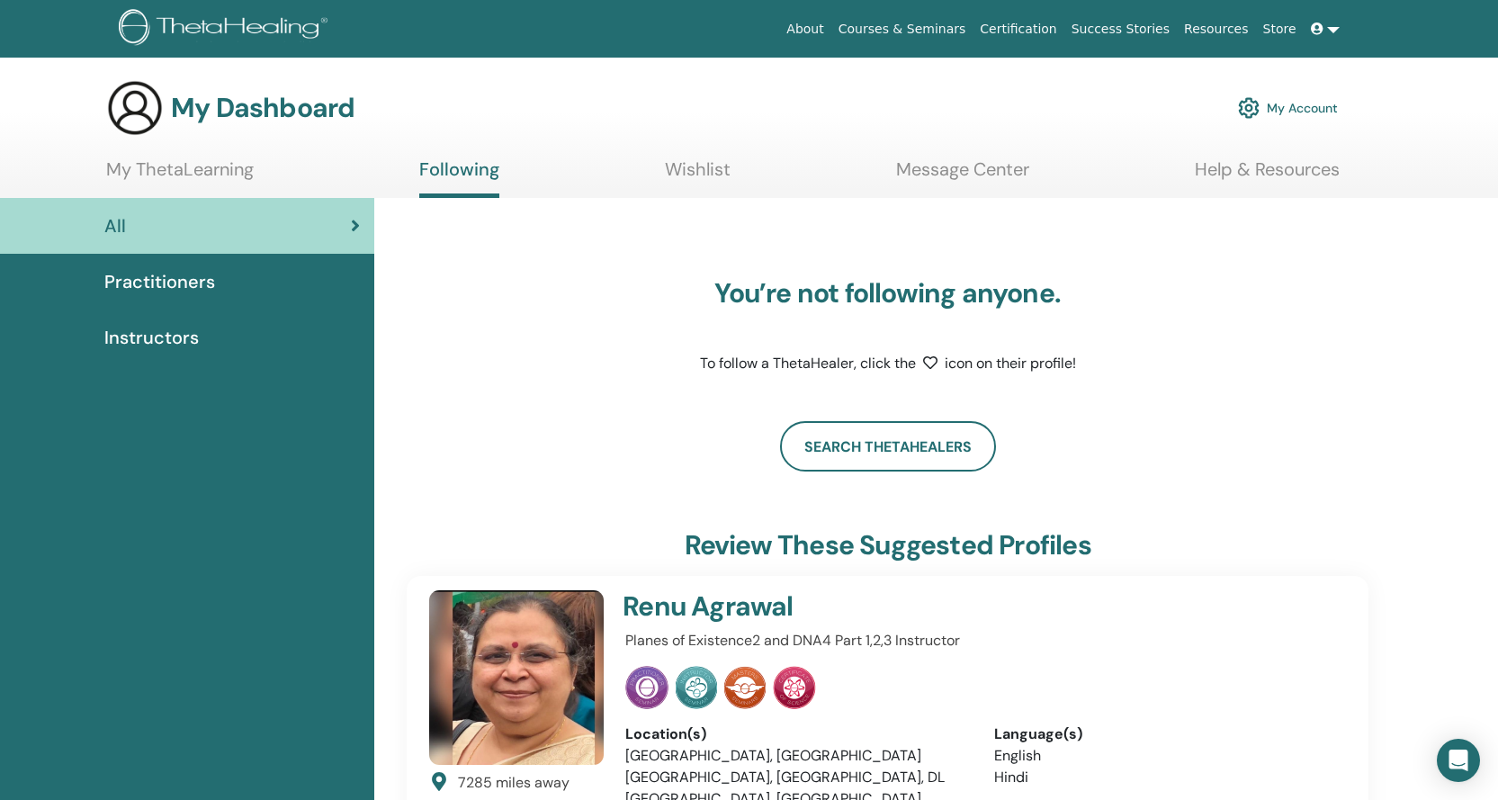
click at [692, 178] on link "Wishlist" at bounding box center [698, 175] width 66 height 35
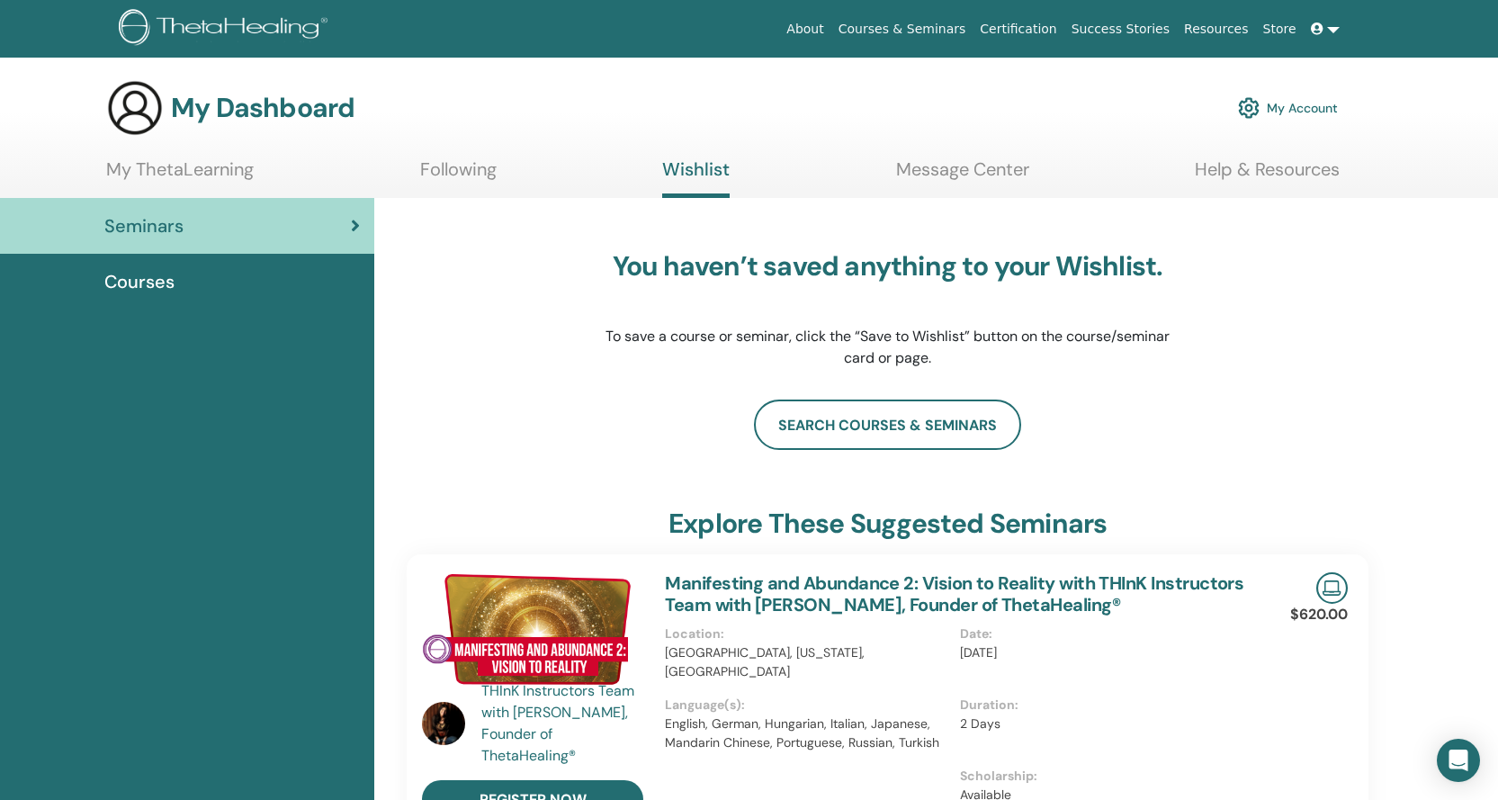
click at [950, 179] on link "Message Center" at bounding box center [962, 175] width 133 height 35
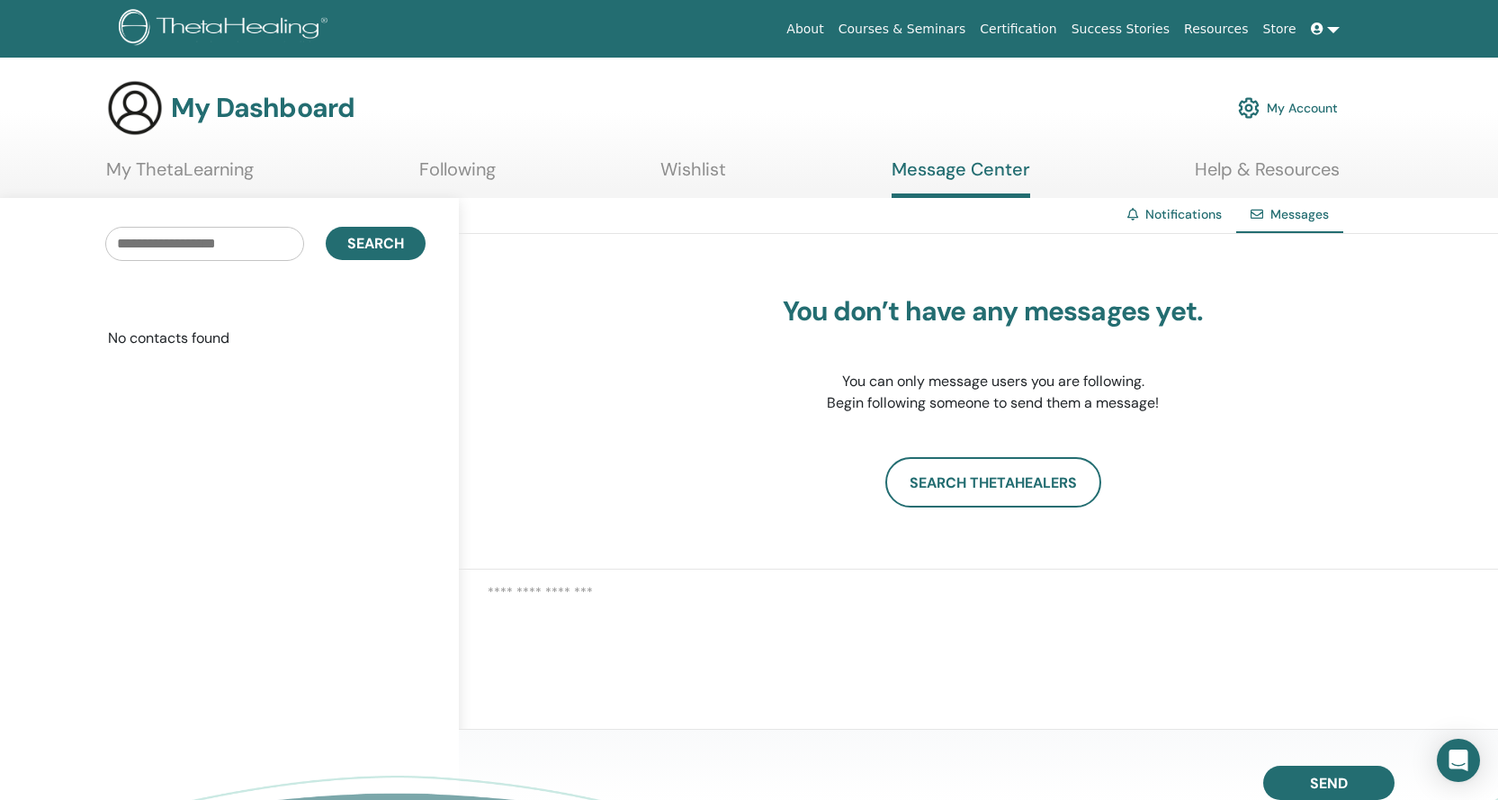
click at [1265, 163] on link "Help & Resources" at bounding box center [1267, 175] width 145 height 35
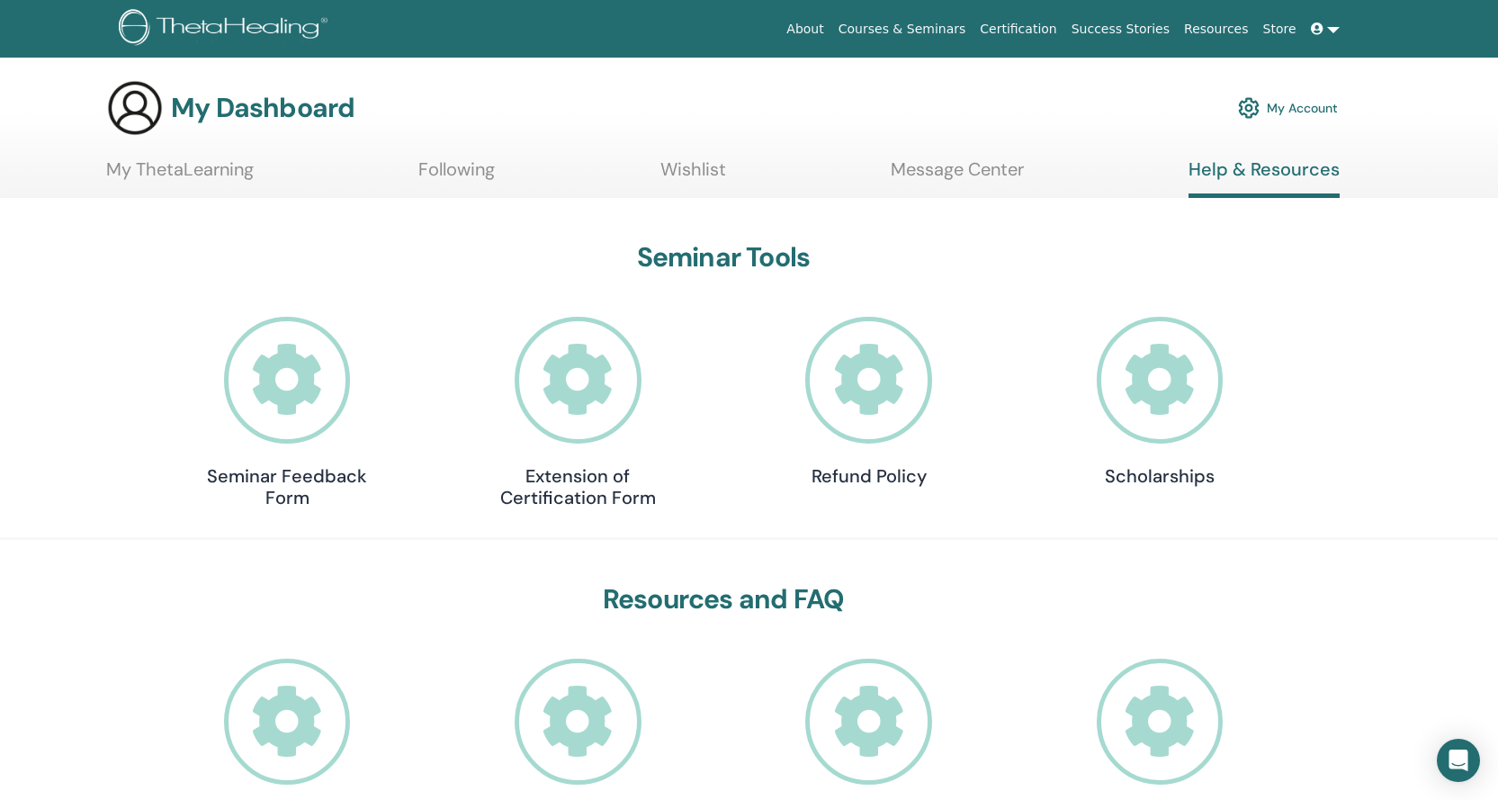
click at [1309, 105] on link "My Account" at bounding box center [1288, 108] width 100 height 40
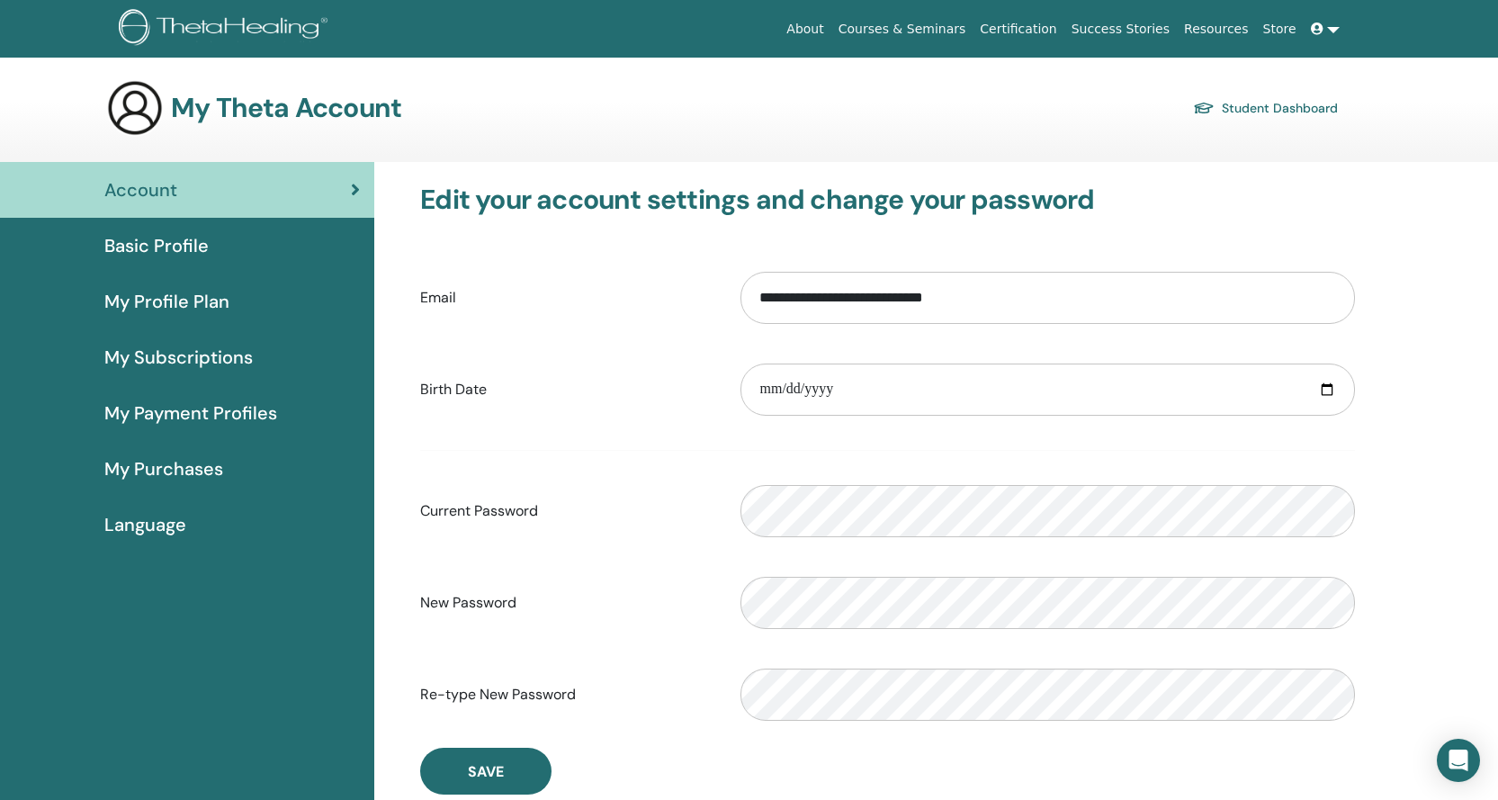
click at [1332, 33] on link at bounding box center [1325, 29] width 43 height 33
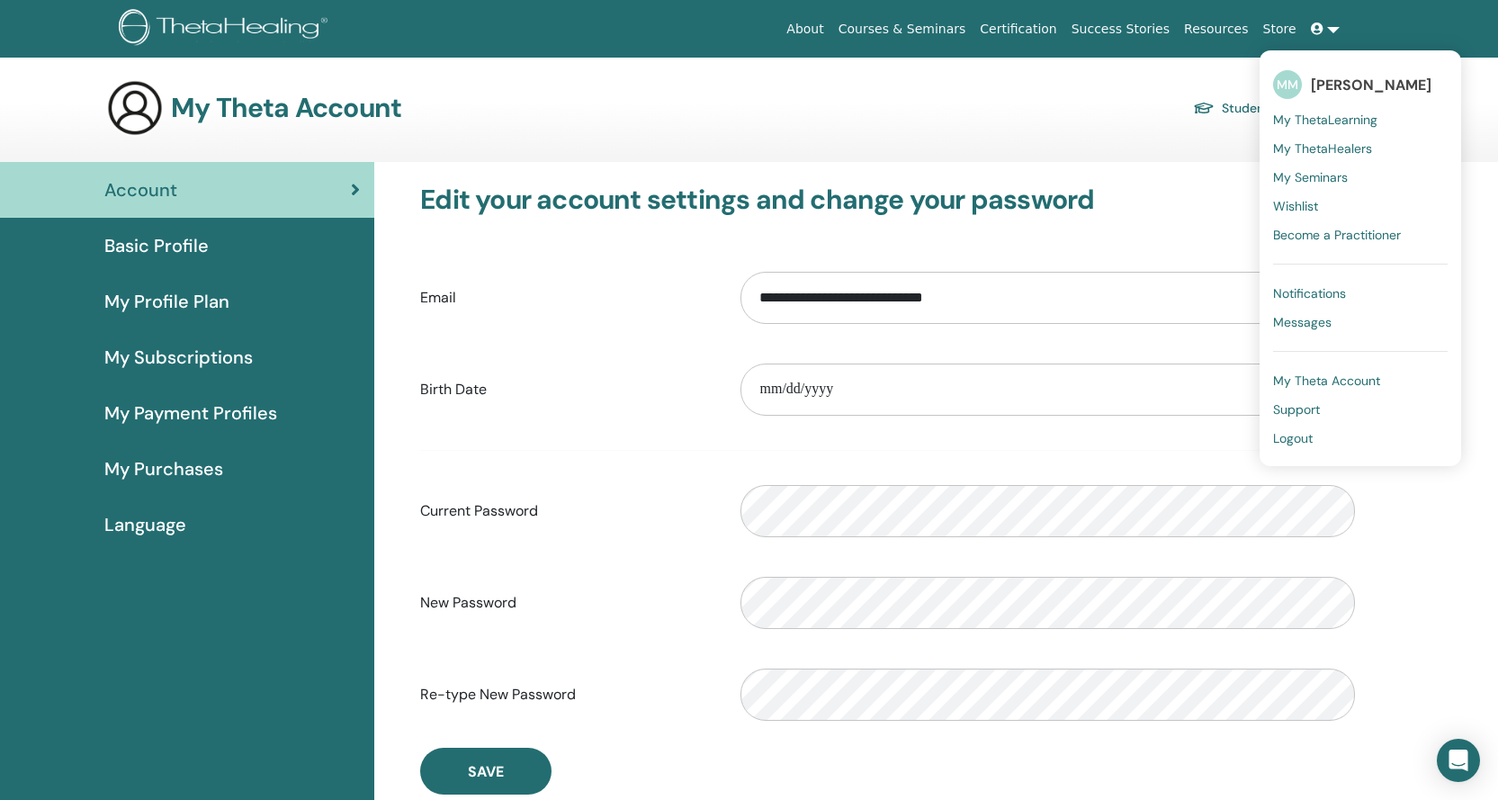
click at [1327, 185] on span "My Seminars" at bounding box center [1310, 177] width 75 height 16
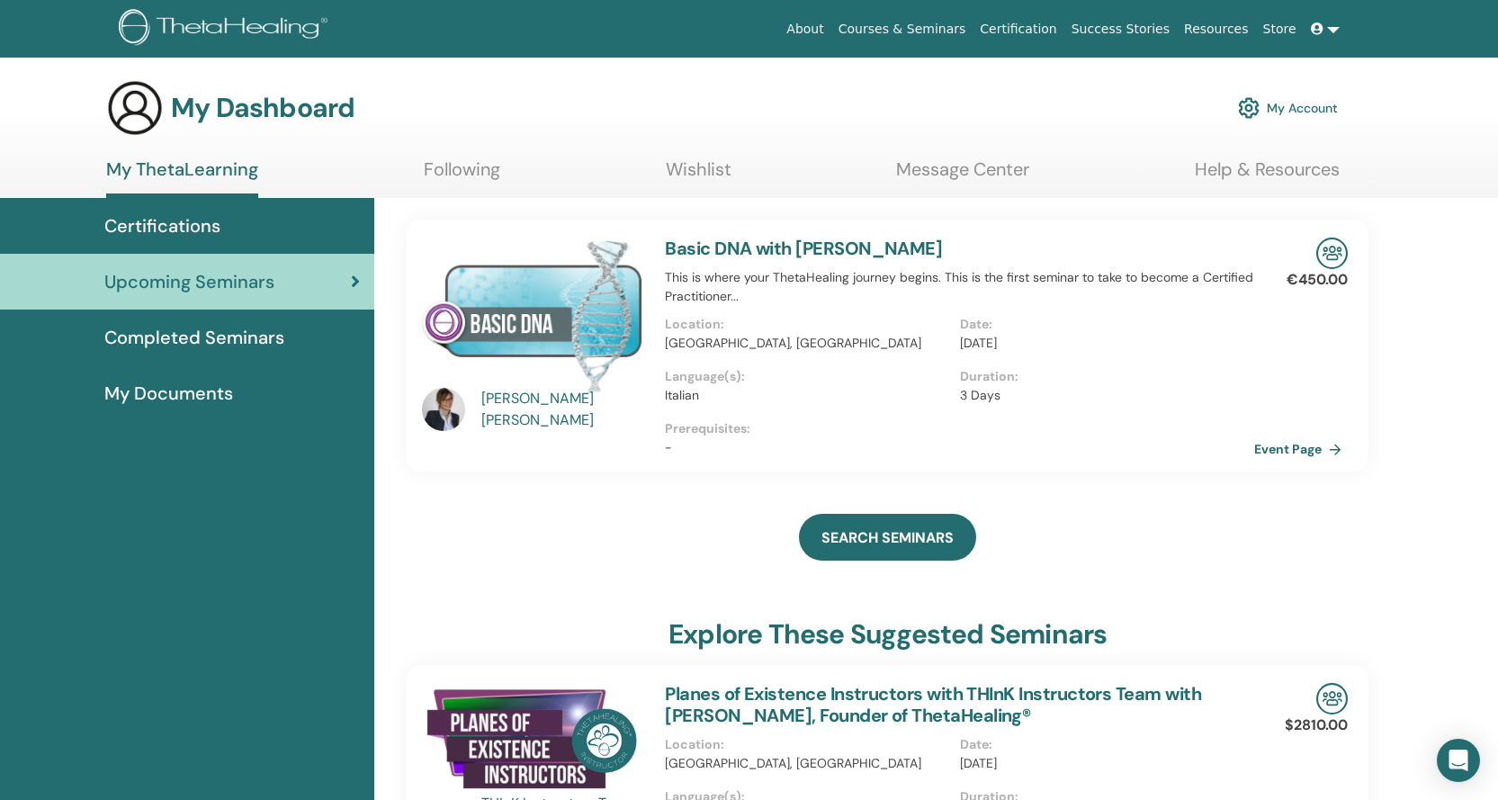
click at [605, 330] on img at bounding box center [532, 316] width 221 height 156
click at [720, 244] on link "Basic DNA with Alessandra Gaetani" at bounding box center [803, 248] width 277 height 23
click at [718, 244] on link "Basic DNA with Alessandra Gaetani" at bounding box center [803, 248] width 277 height 23
click at [717, 246] on link "Basic DNA with Alessandra Gaetani" at bounding box center [803, 248] width 277 height 23
click at [1286, 445] on link "Event Page" at bounding box center [1304, 449] width 94 height 27
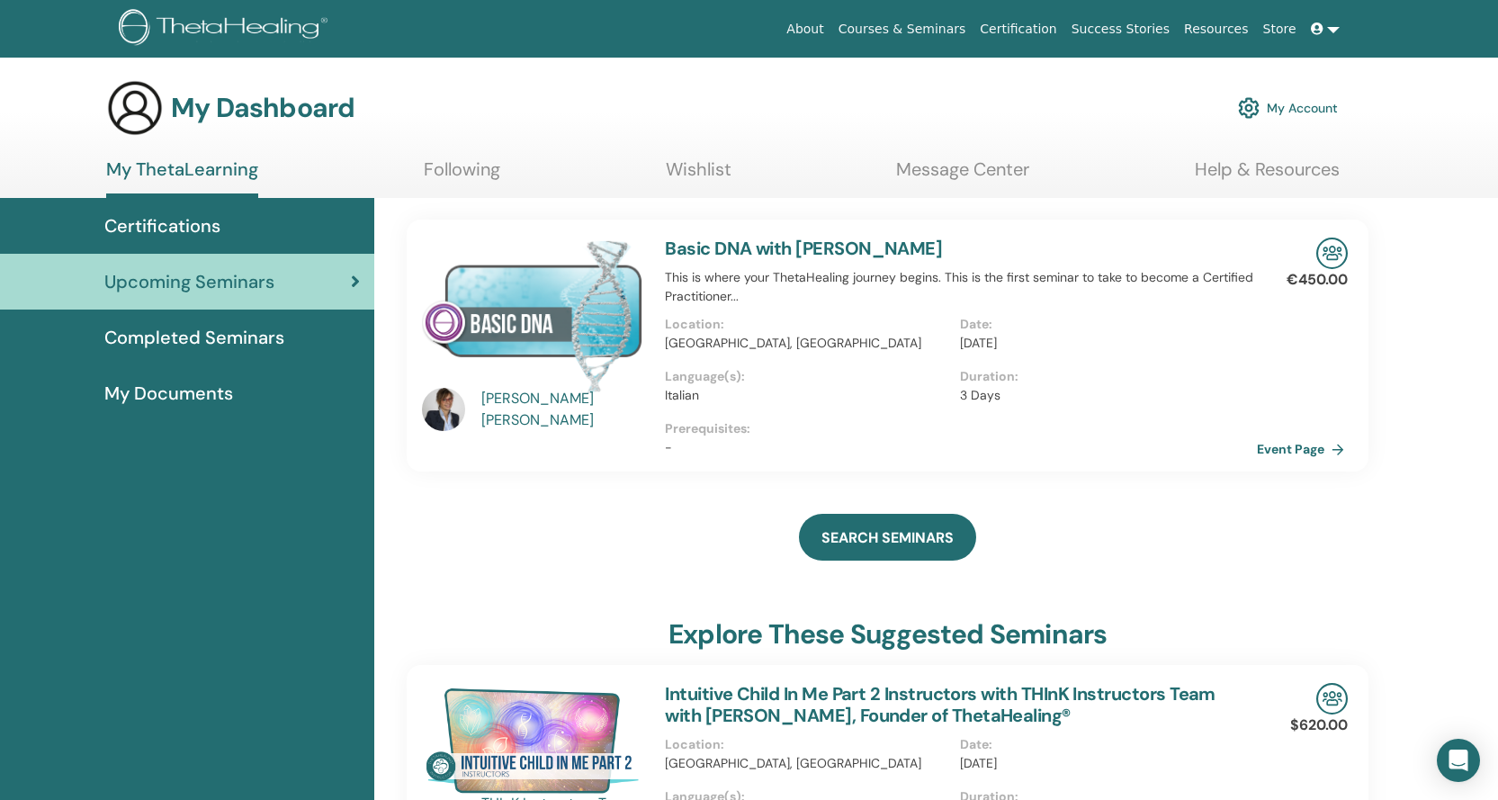
click at [1312, 449] on link "Event Page" at bounding box center [1304, 449] width 94 height 27
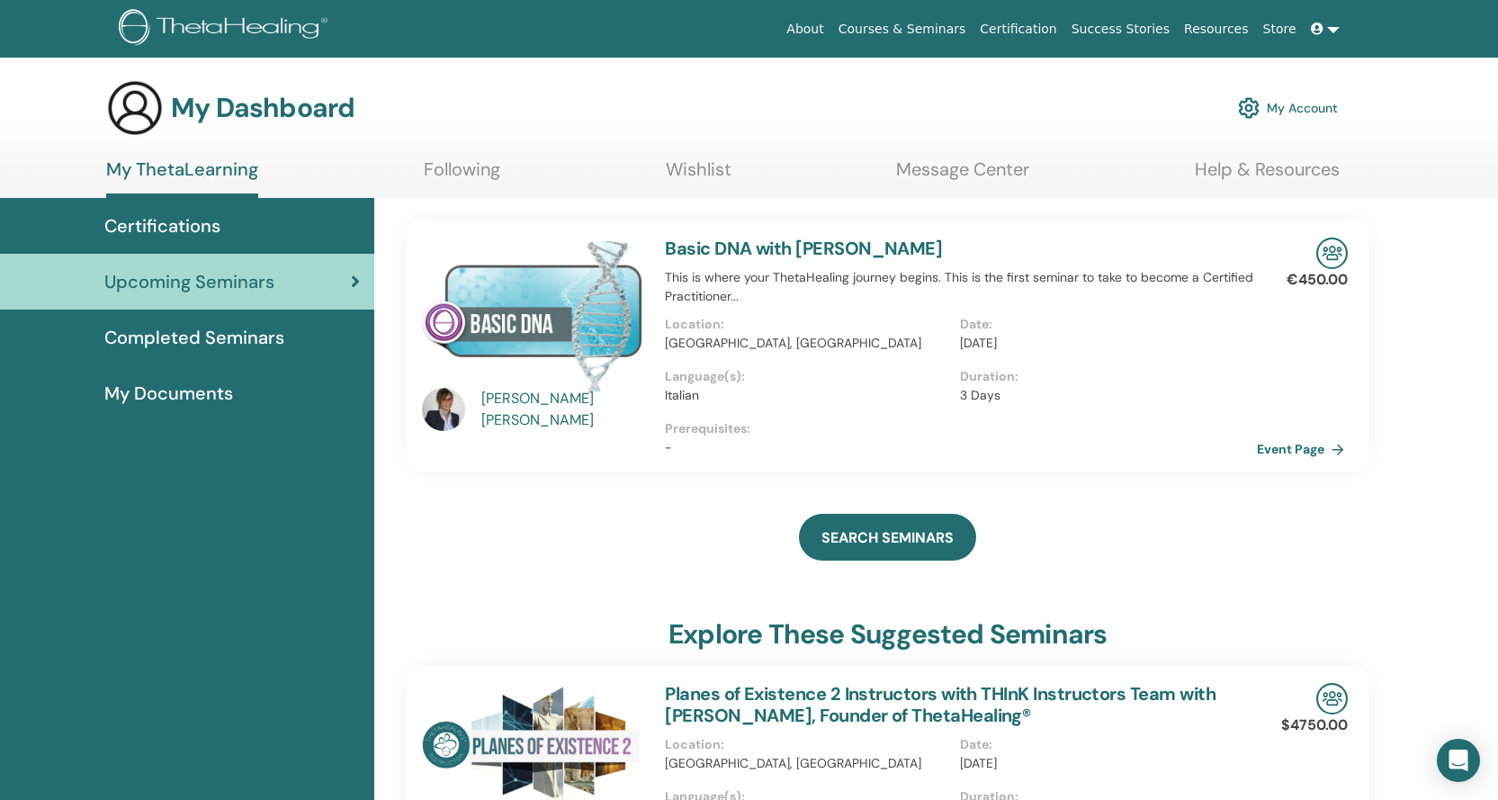
click at [1315, 445] on link "Event Page" at bounding box center [1304, 449] width 94 height 27
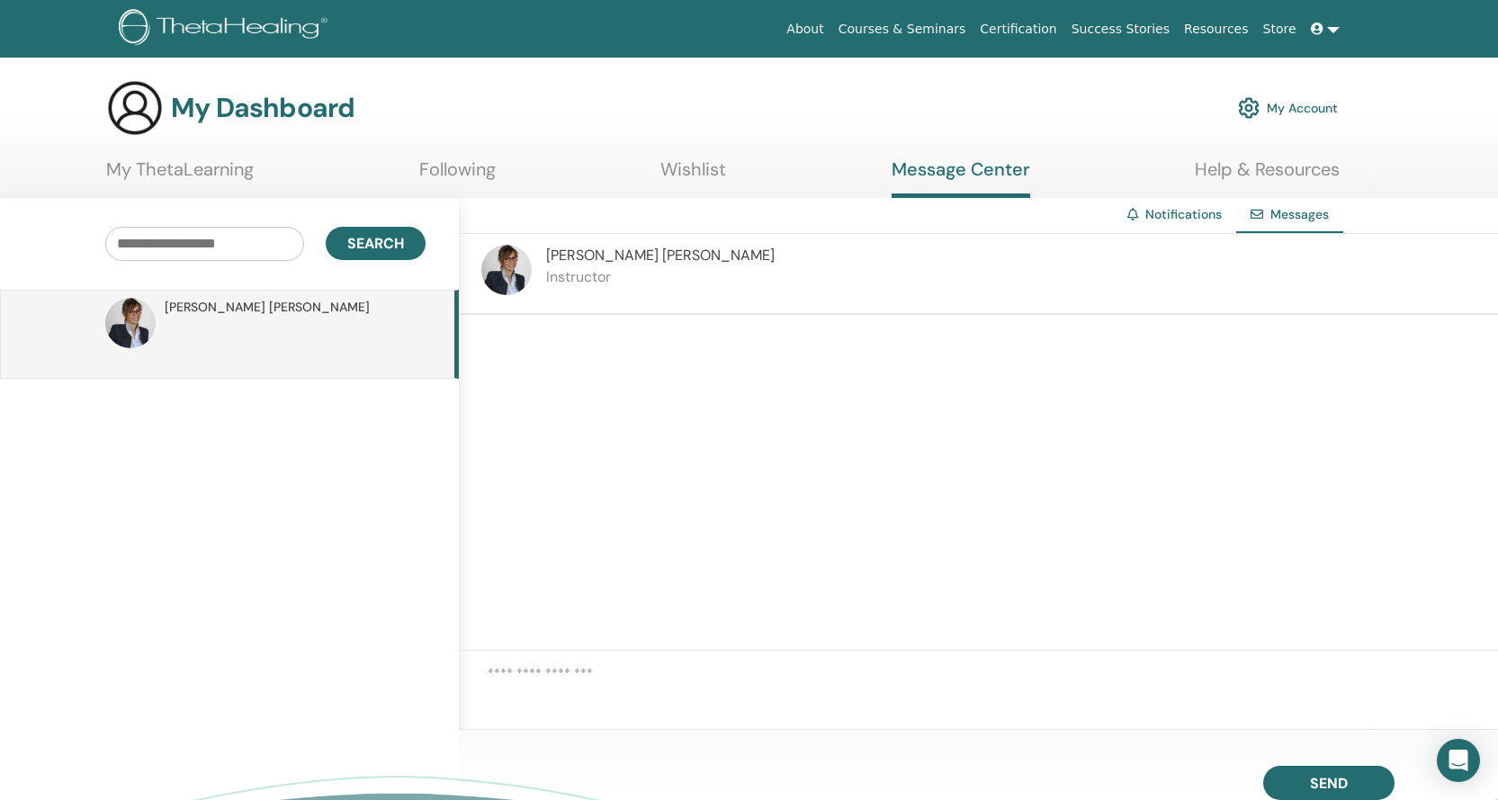
click at [1188, 214] on link "Notifications" at bounding box center [1184, 214] width 76 height 16
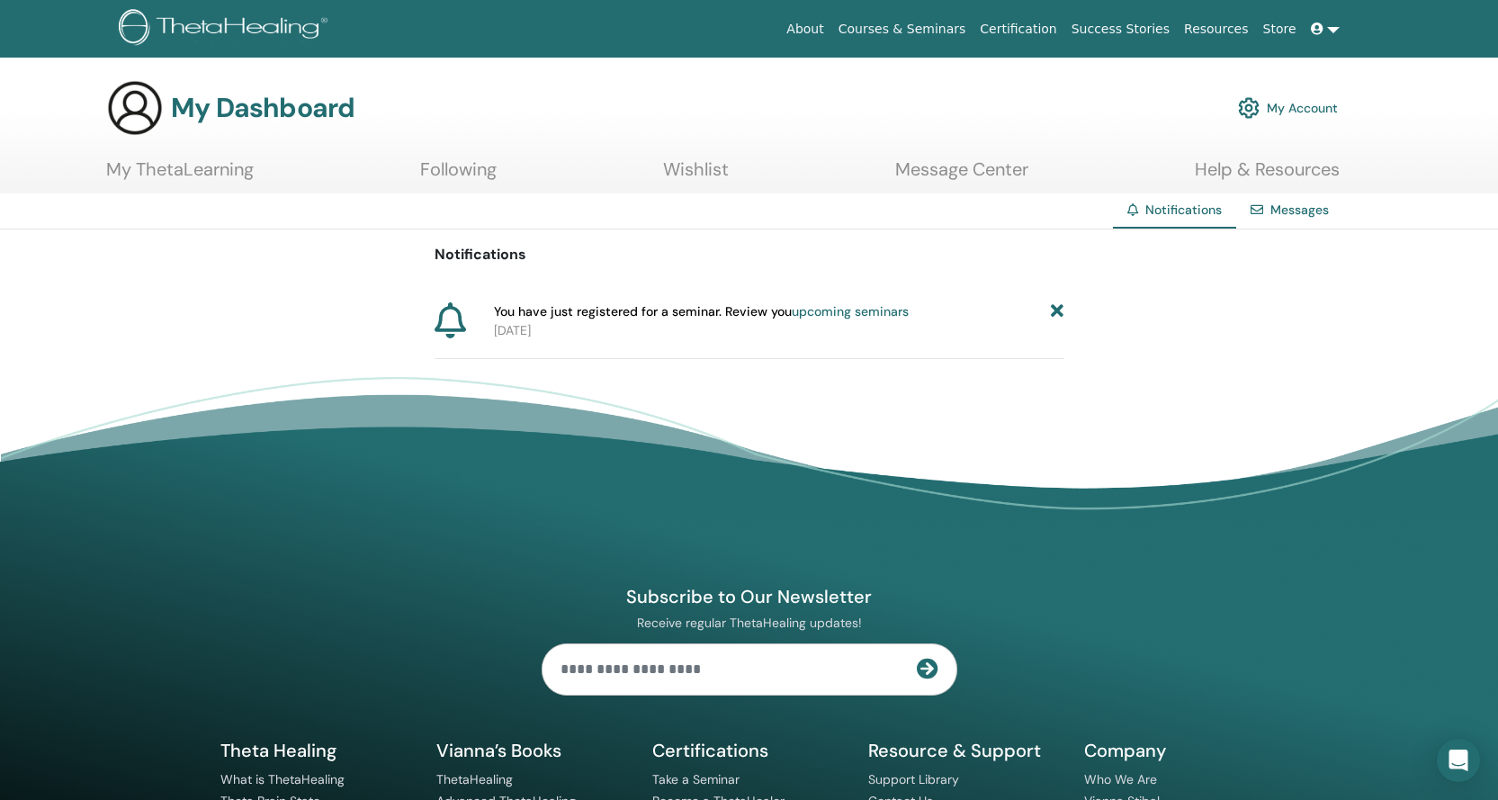
click at [886, 315] on link "upcoming seminars" at bounding box center [850, 311] width 117 height 16
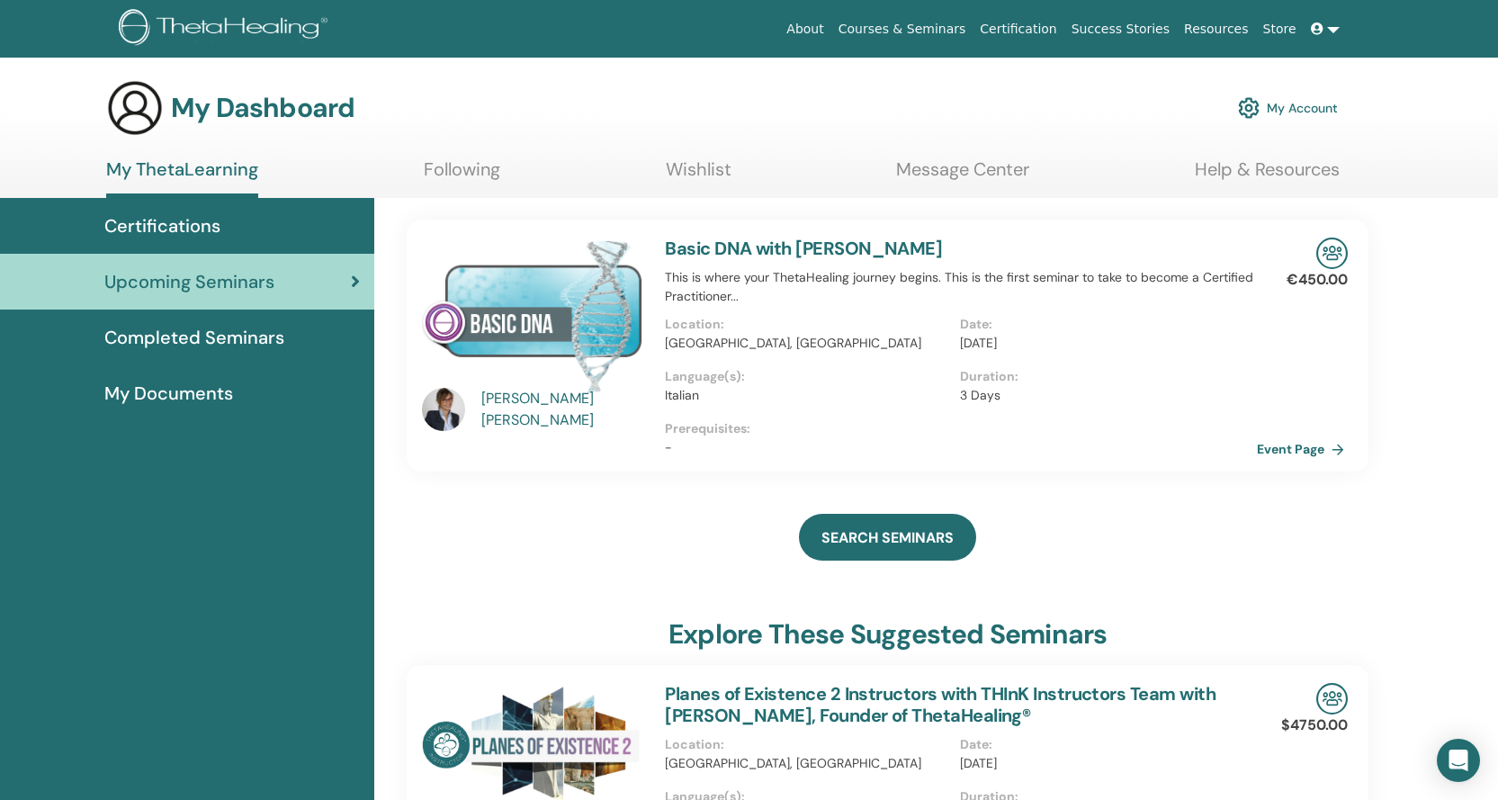
click at [1309, 444] on link "Event Page" at bounding box center [1304, 449] width 94 height 27
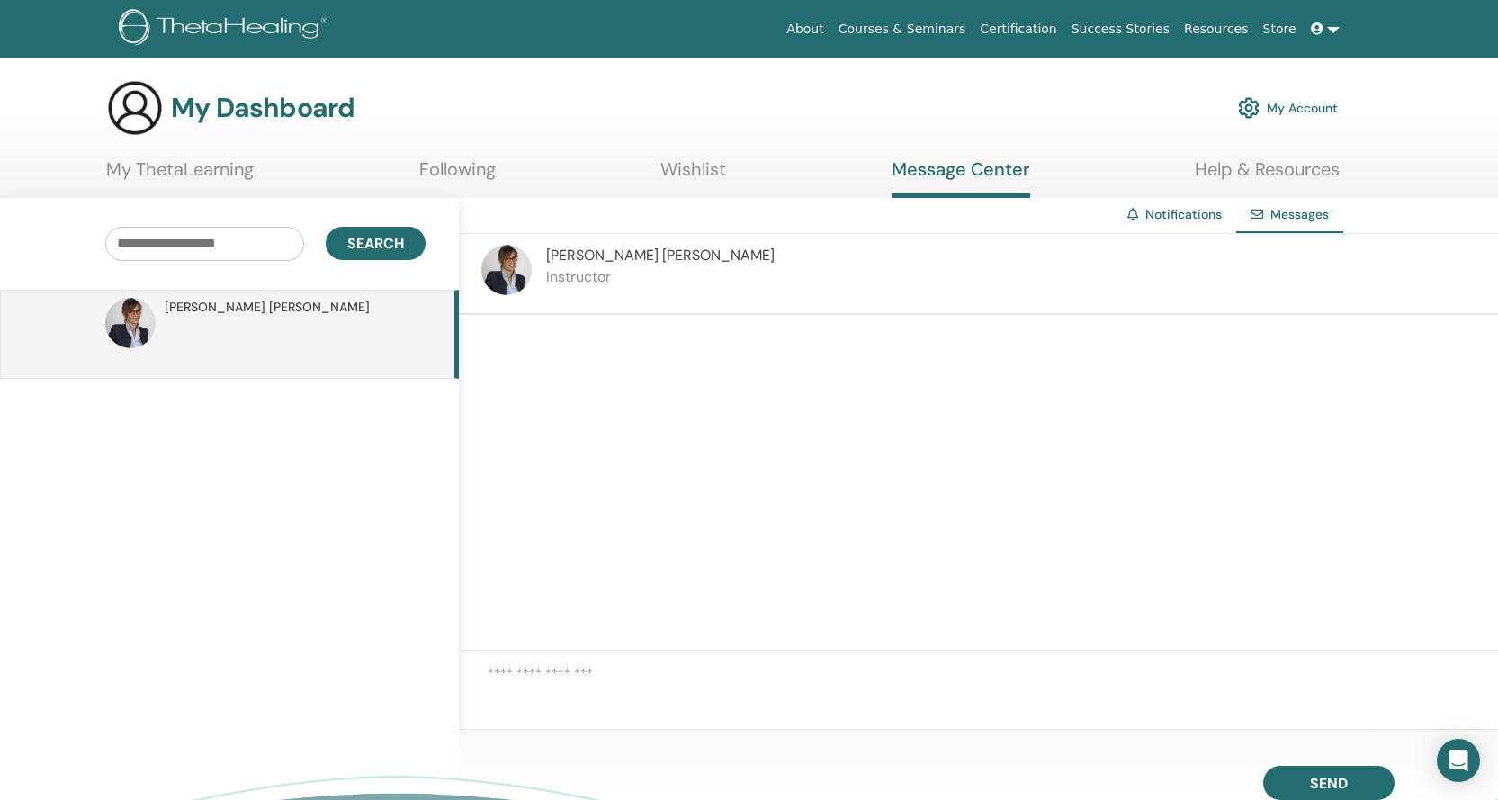
click at [1218, 215] on link "Notifications" at bounding box center [1184, 214] width 76 height 16
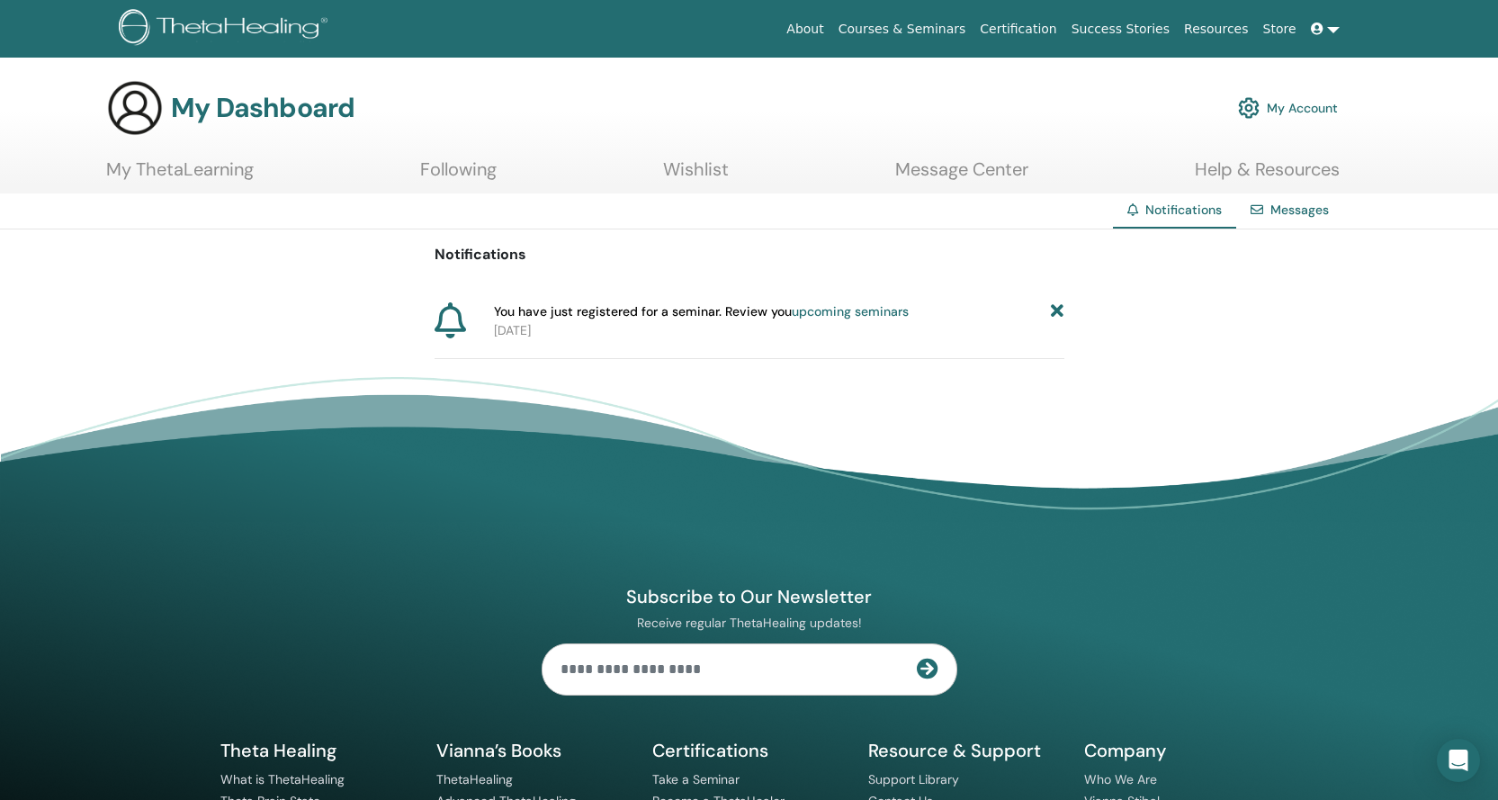
click at [1281, 203] on link "Messages" at bounding box center [1300, 210] width 58 height 16
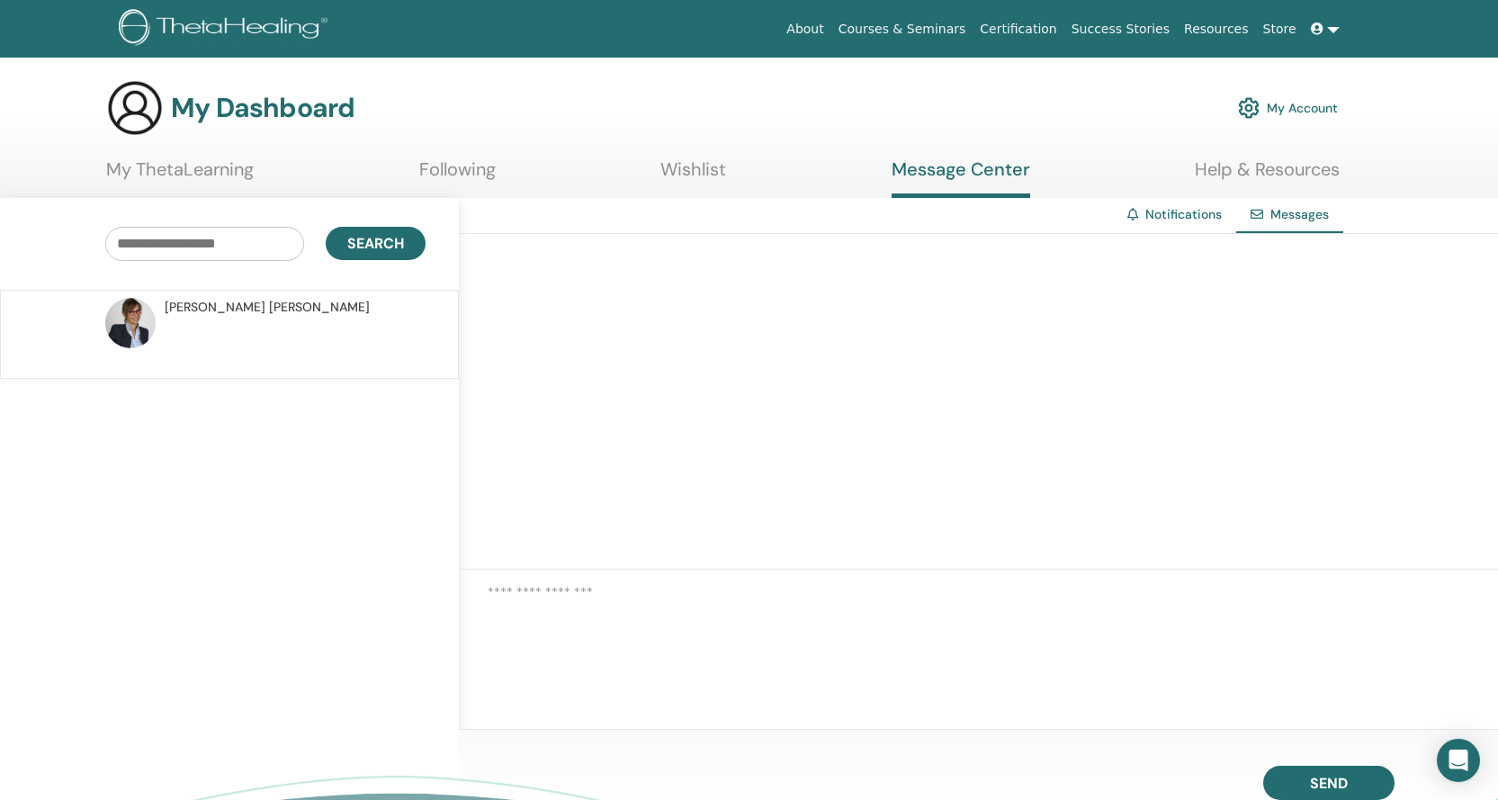
click at [153, 317] on img at bounding box center [130, 323] width 50 height 50
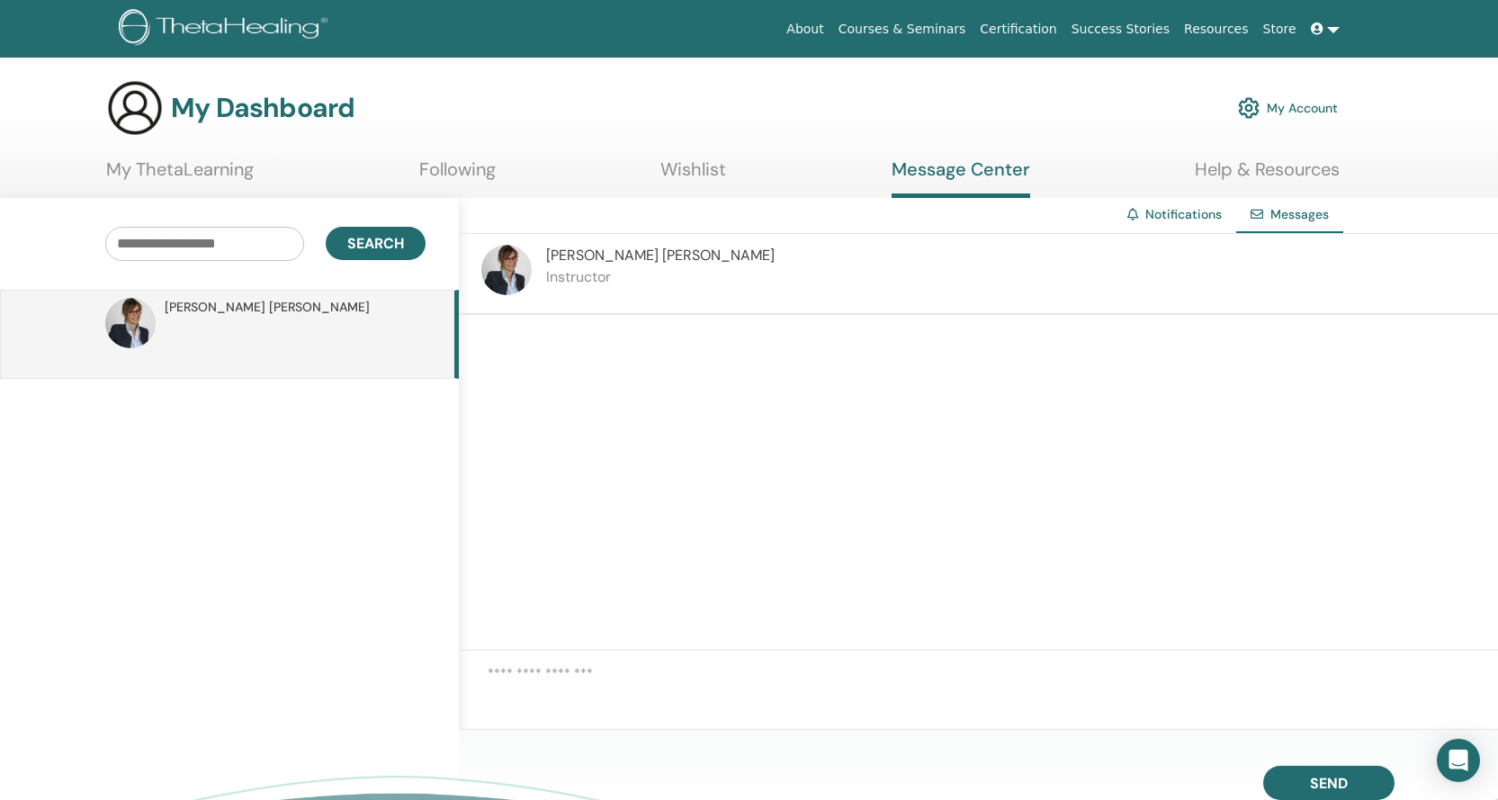
click at [578, 285] on p "Instructor" at bounding box center [660, 277] width 229 height 22
click at [498, 259] on img at bounding box center [506, 270] width 50 height 50
click at [1167, 220] on link "Notifications" at bounding box center [1184, 214] width 76 height 16
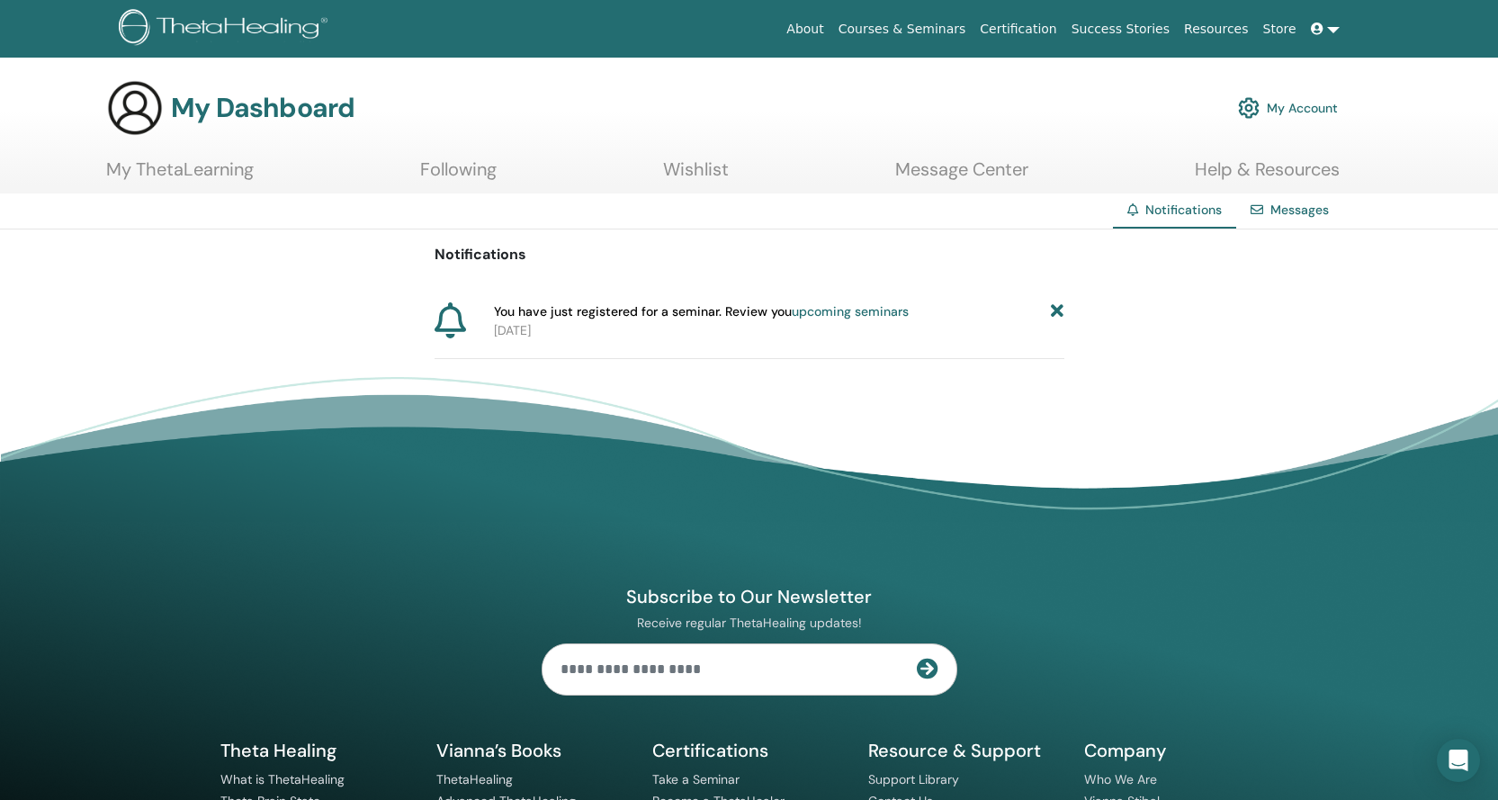
click at [1280, 204] on link "Messages" at bounding box center [1300, 210] width 58 height 16
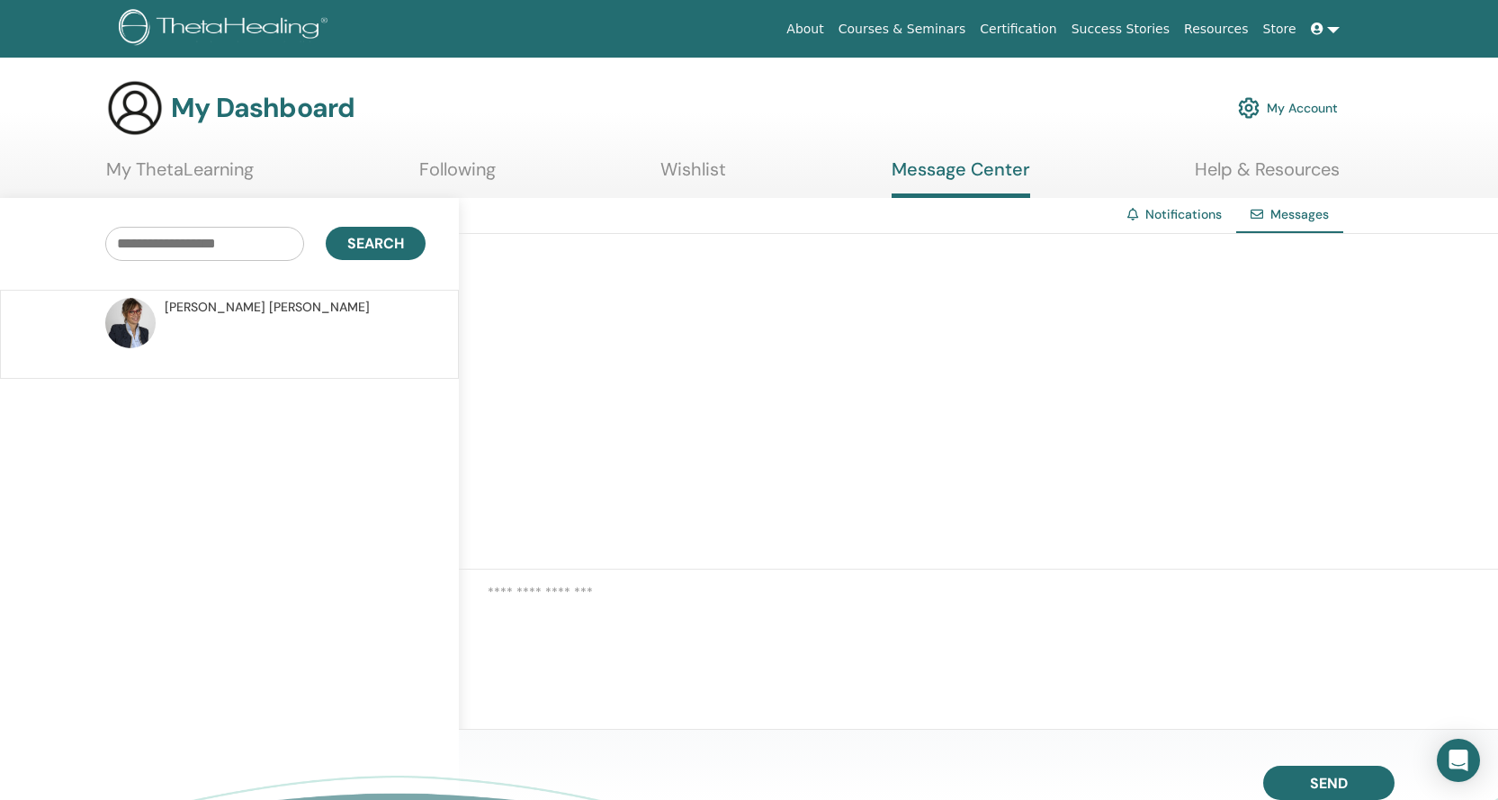
click at [136, 311] on img at bounding box center [130, 323] width 50 height 50
